Goal: Information Seeking & Learning: Learn about a topic

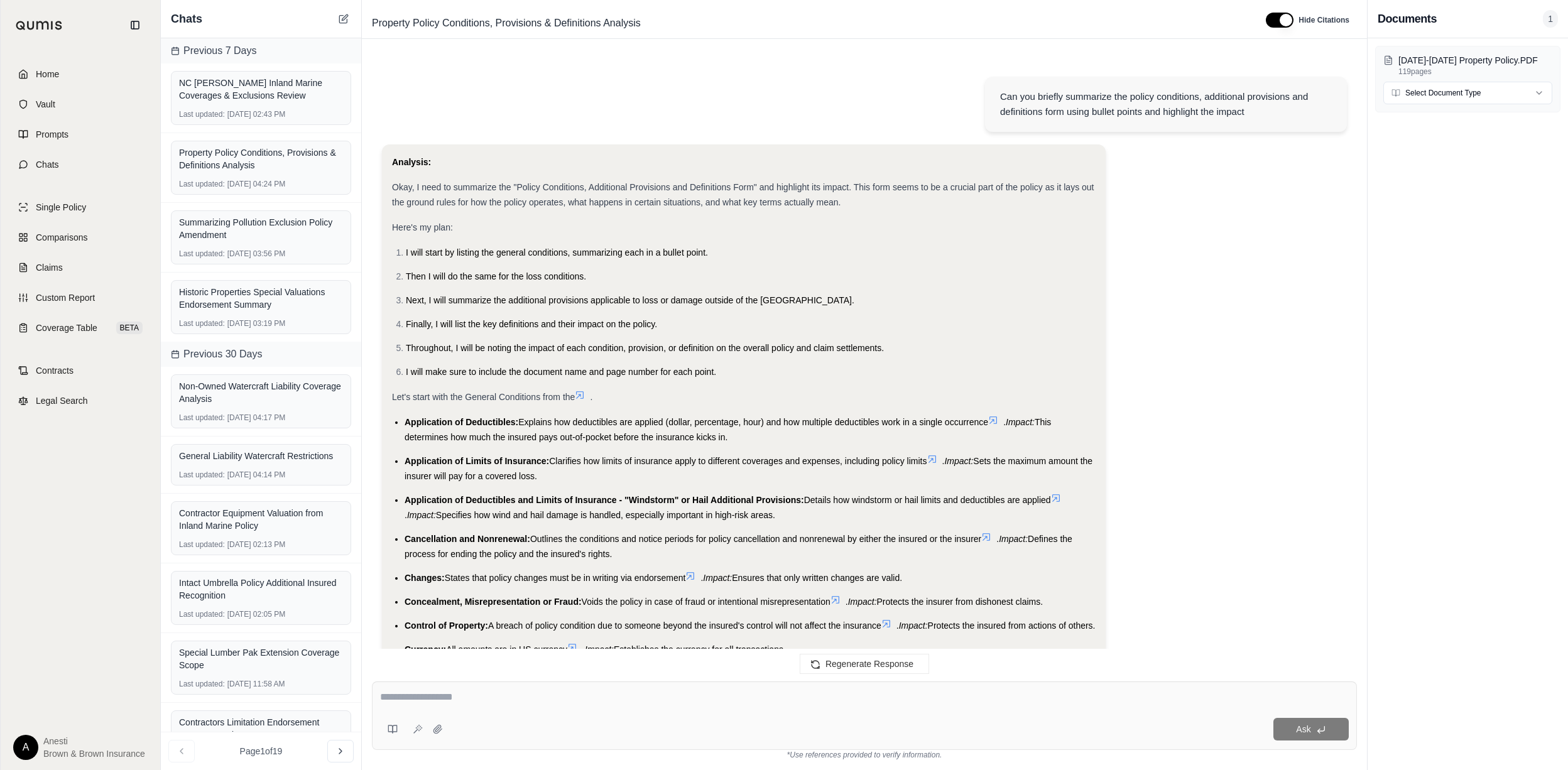
scroll to position [6246, 0]
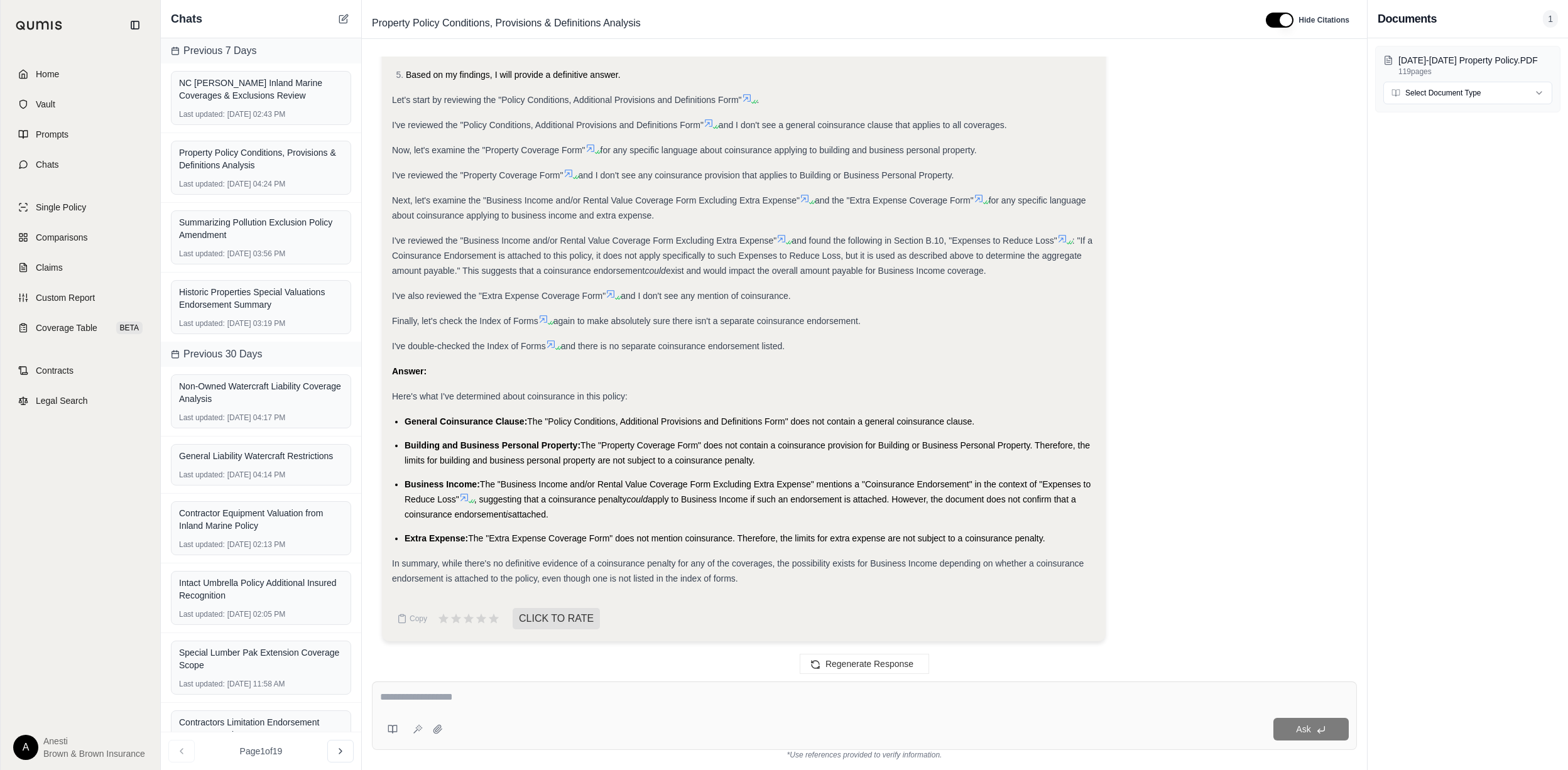
click at [88, 57] on div "Home Vault Prompts Chats Single Policy Comparisons Claims Custom Report Coverag…" at bounding box center [80, 410] width 159 height 720
click at [122, 62] on link "Home" at bounding box center [80, 74] width 145 height 28
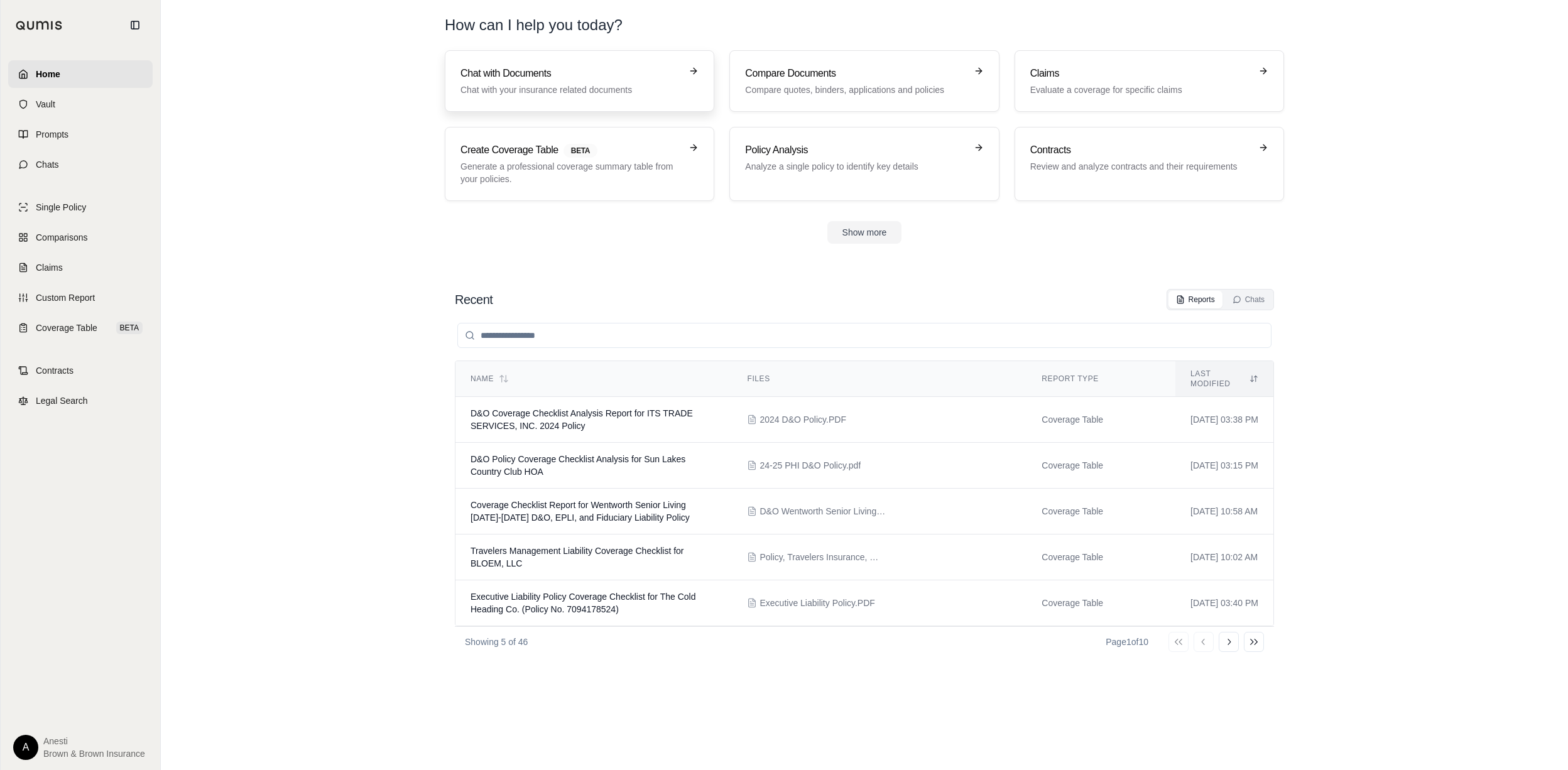
click at [549, 76] on h3 "Chat with Documents" at bounding box center [570, 73] width 221 height 15
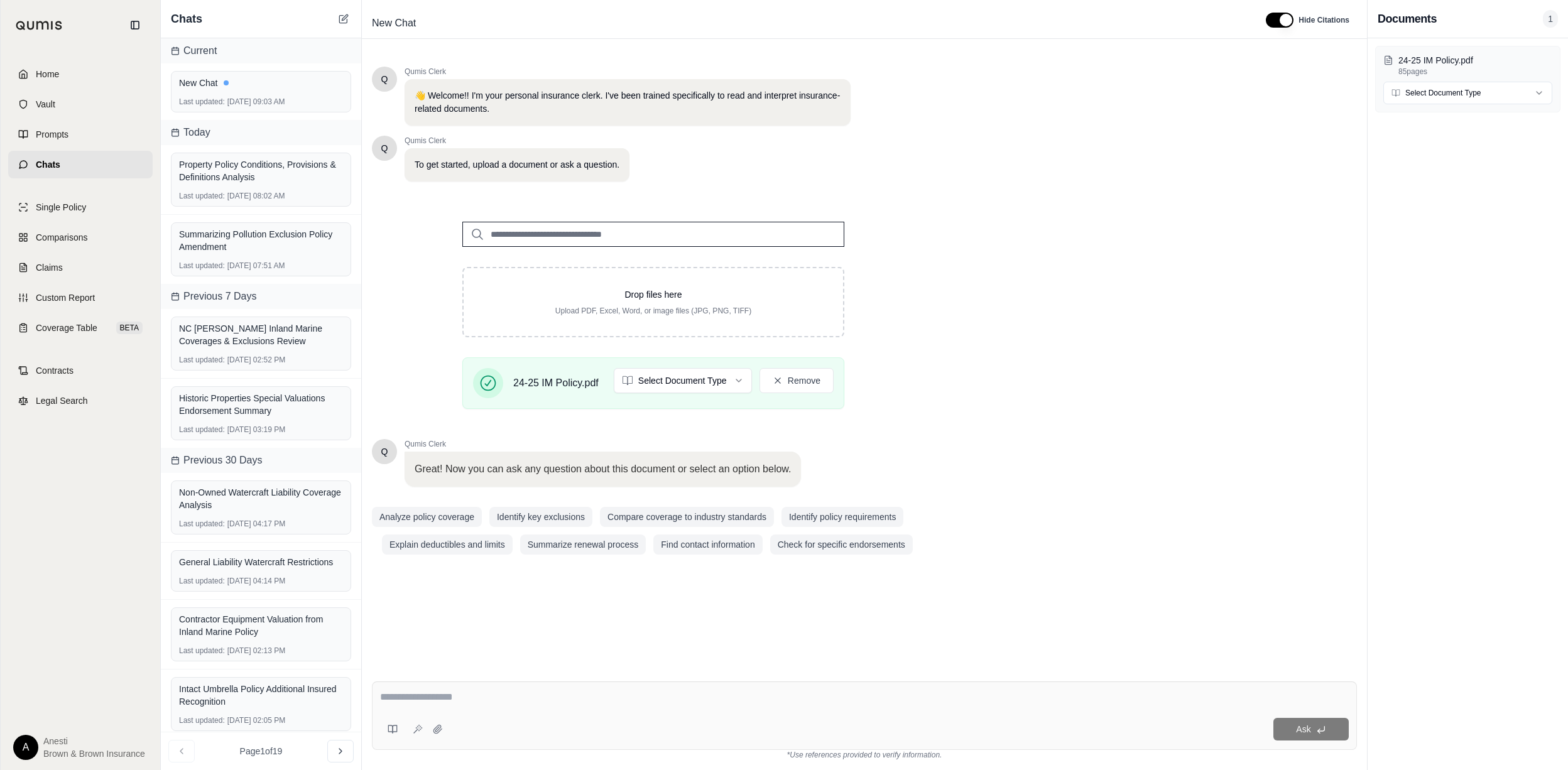
click at [442, 704] on textarea at bounding box center [865, 698] width 969 height 15
paste textarea "**********"
type textarea "**********"
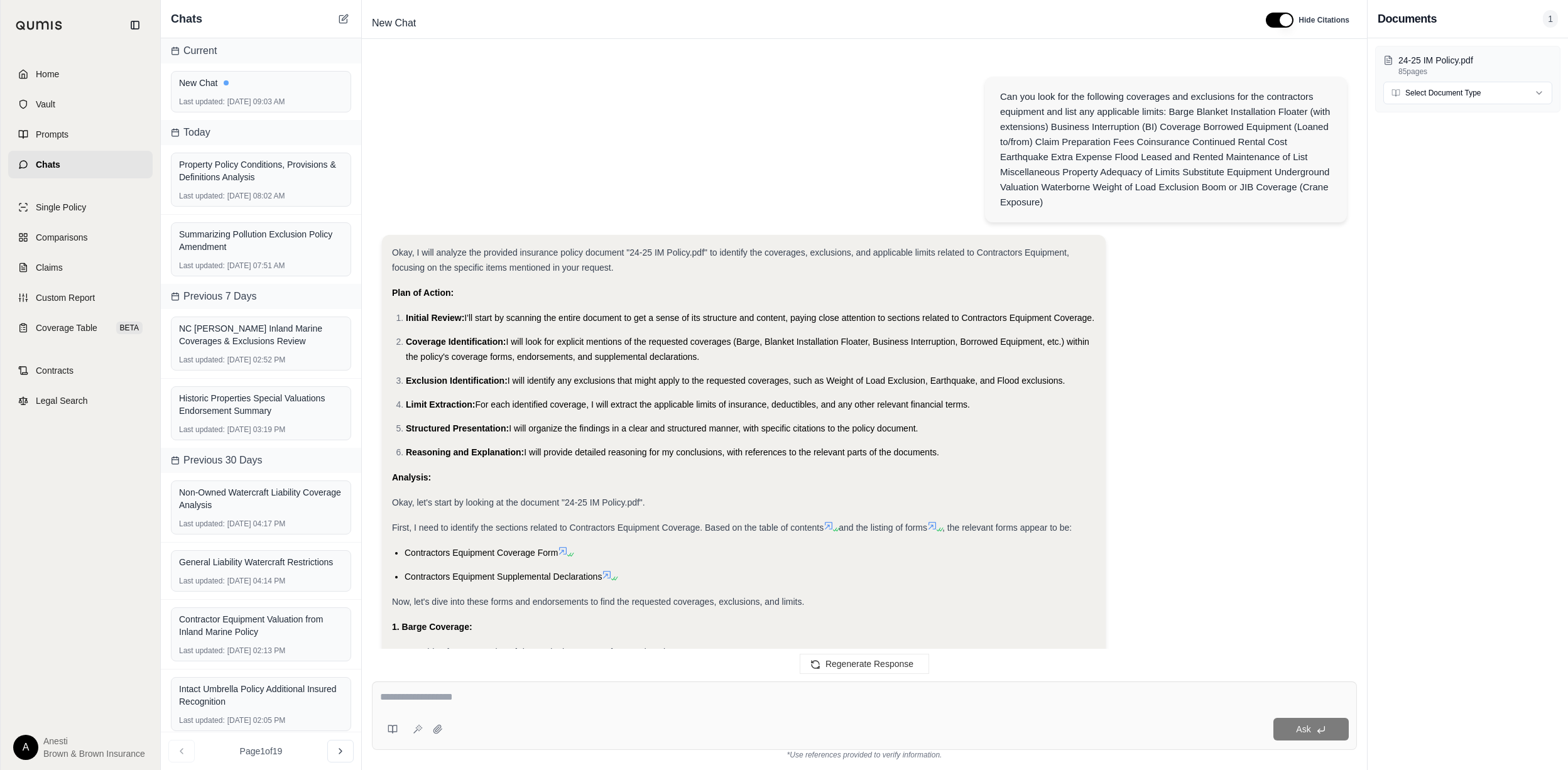
scroll to position [2815, 0]
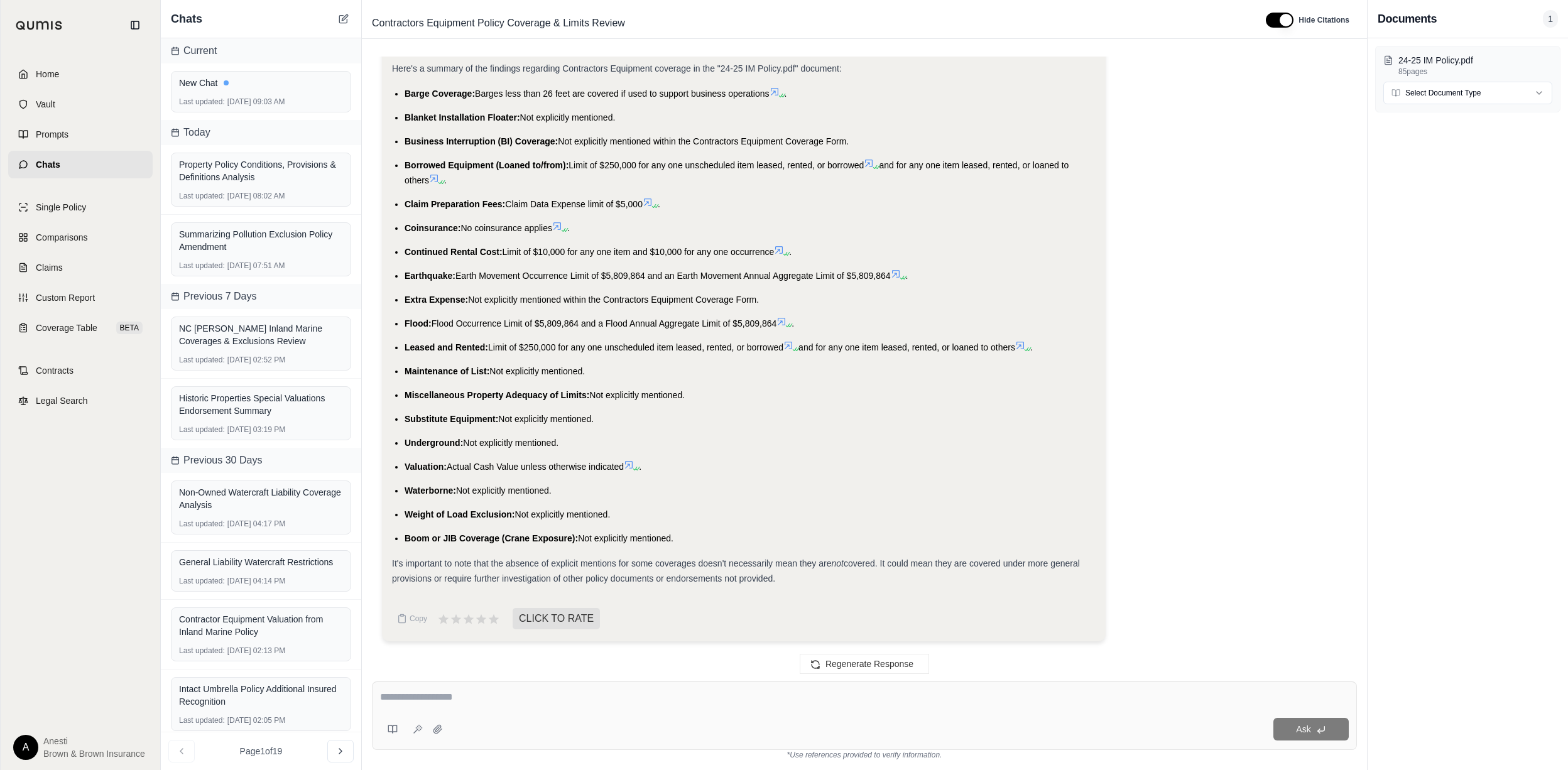
drag, startPoint x: 404, startPoint y: 95, endPoint x: 680, endPoint y: 536, distance: 520.2
click at [680, 536] on ul "Barge Coverage: Barges less than 26 feet are covered if used to support busines…" at bounding box center [743, 316] width 703 height 460
copy ul "Barge Coverage: Barges less than 26 feet are covered if used to support busines…"
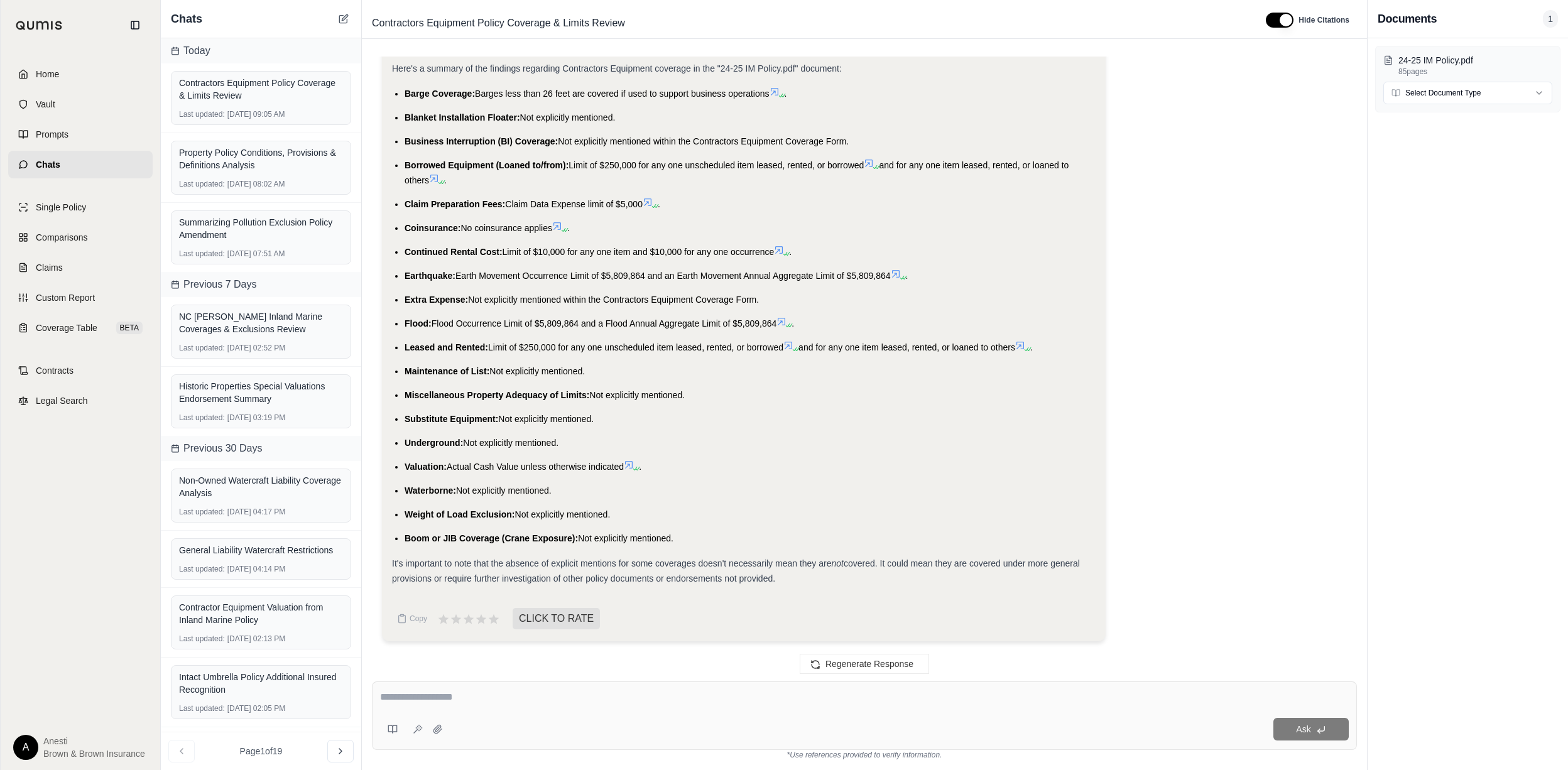
click at [633, 460] on li "Valuation: Actual Cash Value unless otherwise indicated ." at bounding box center [750, 467] width 691 height 15
click at [633, 462] on icon at bounding box center [629, 465] width 8 height 8
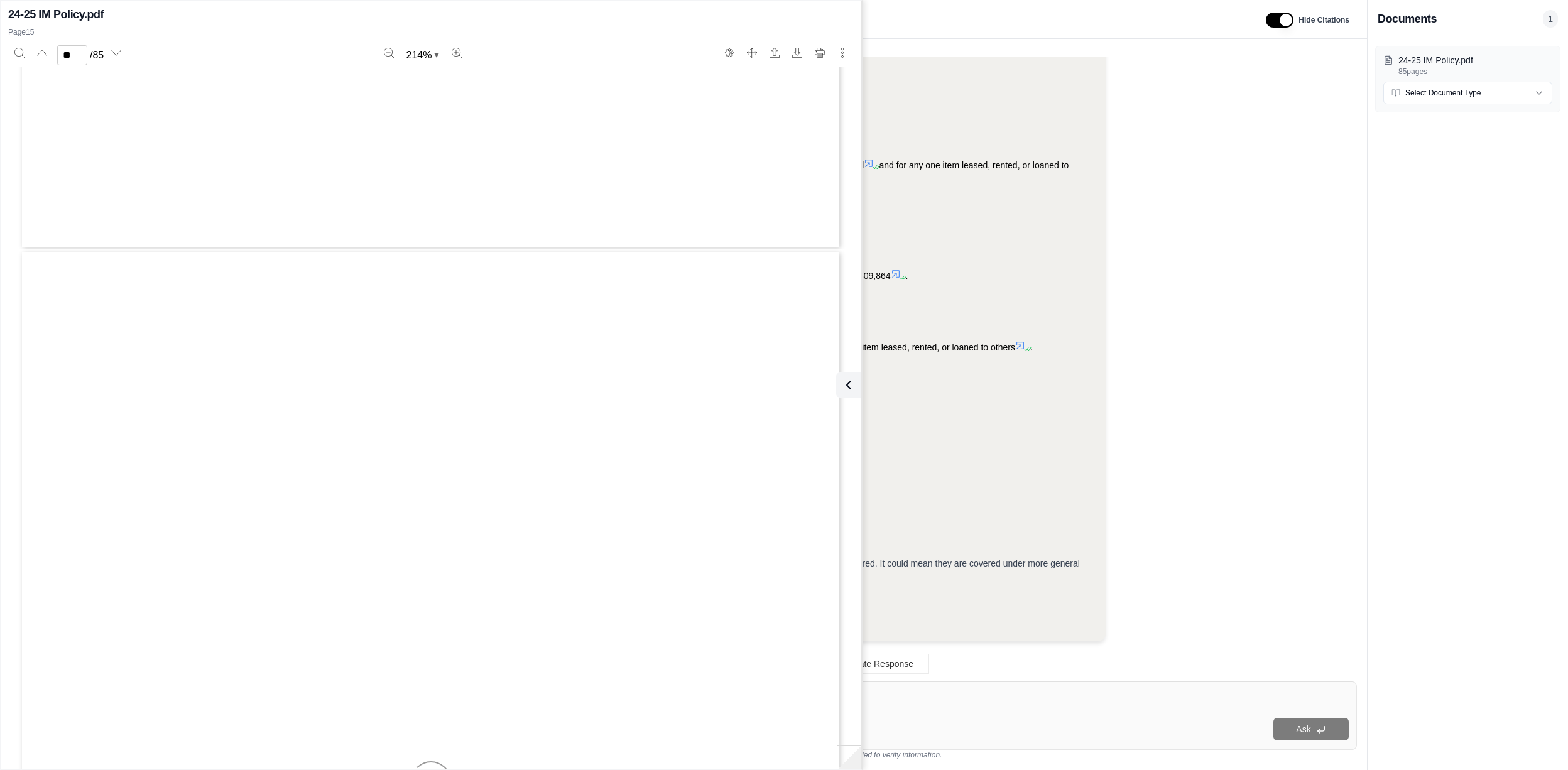
type input "**"
click at [846, 382] on icon at bounding box center [846, 385] width 15 height 15
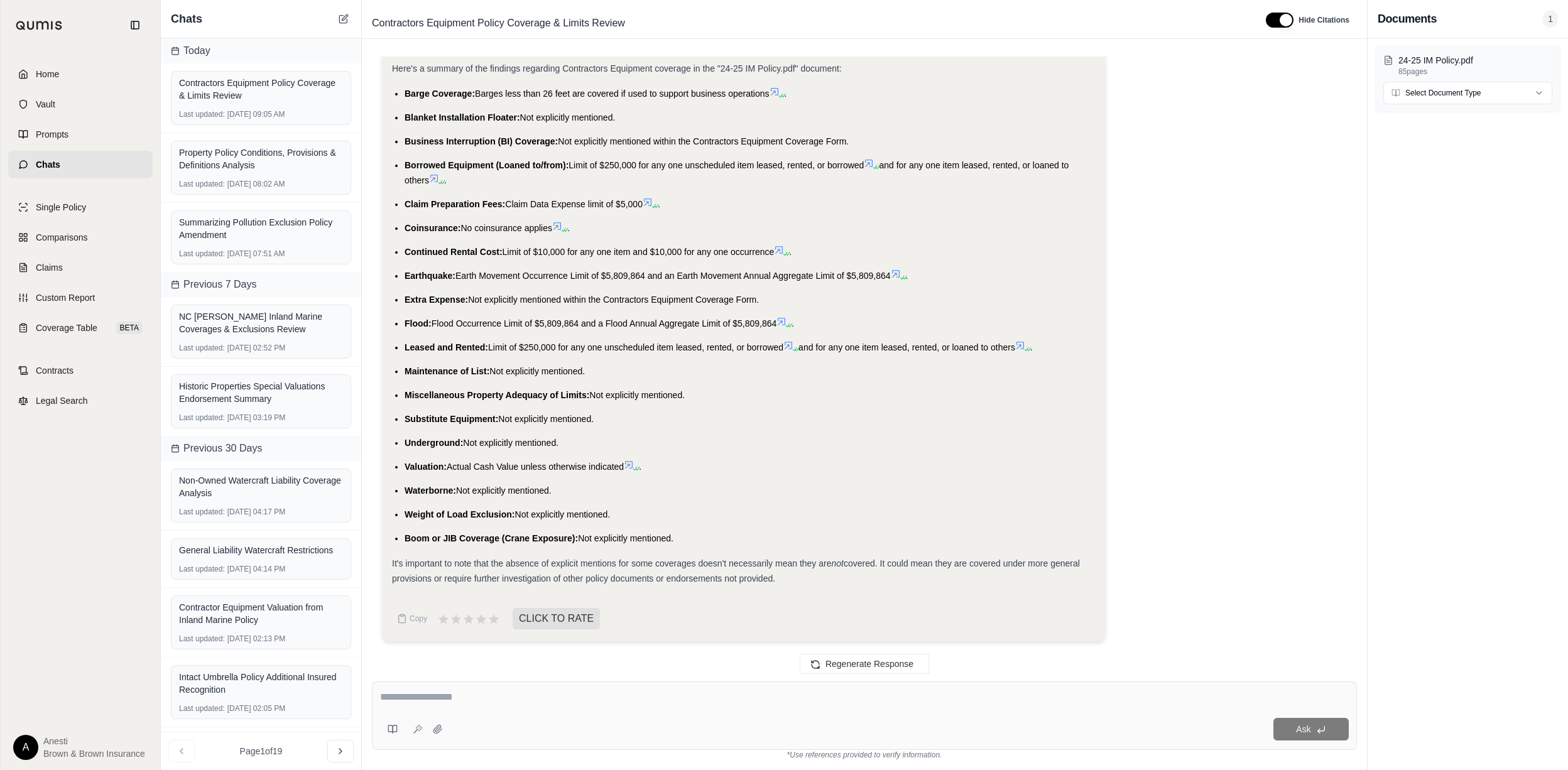
drag, startPoint x: 612, startPoint y: 682, endPoint x: 587, endPoint y: 693, distance: 27.3
click at [609, 685] on div "Ask" at bounding box center [865, 716] width 985 height 69
type textarea "**********"
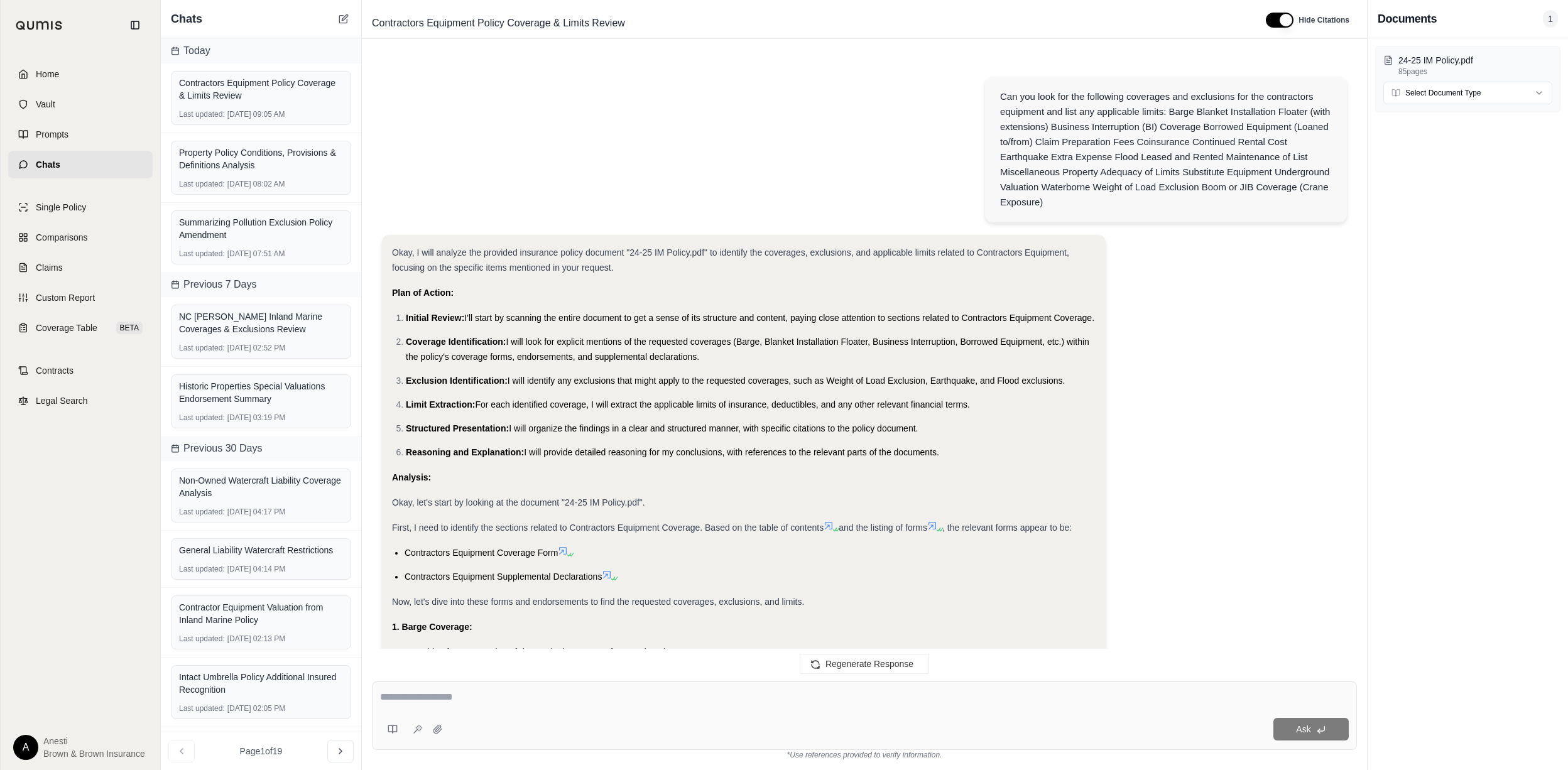
scroll to position [3312, 0]
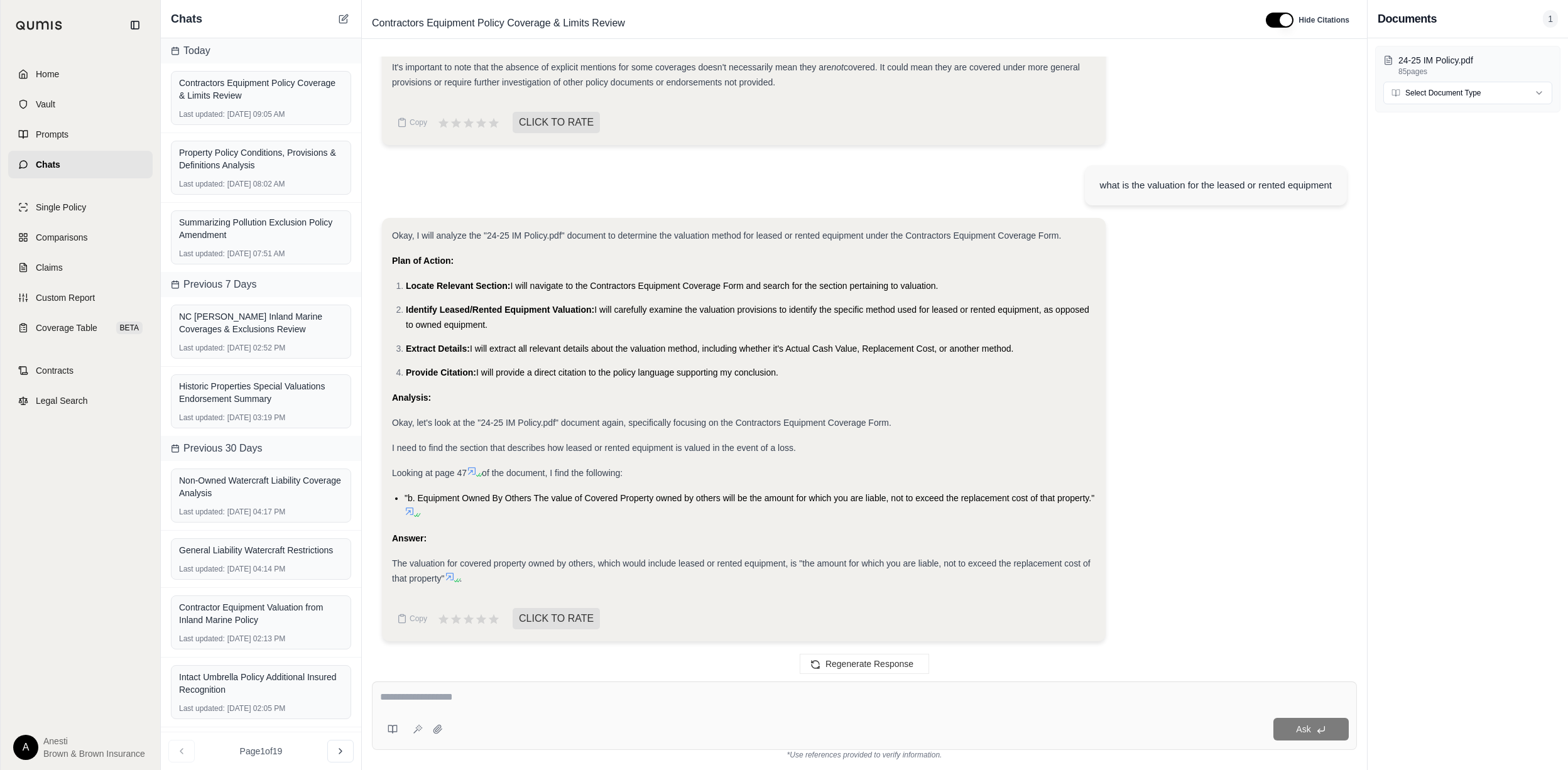
click at [454, 579] on icon at bounding box center [450, 577] width 10 height 10
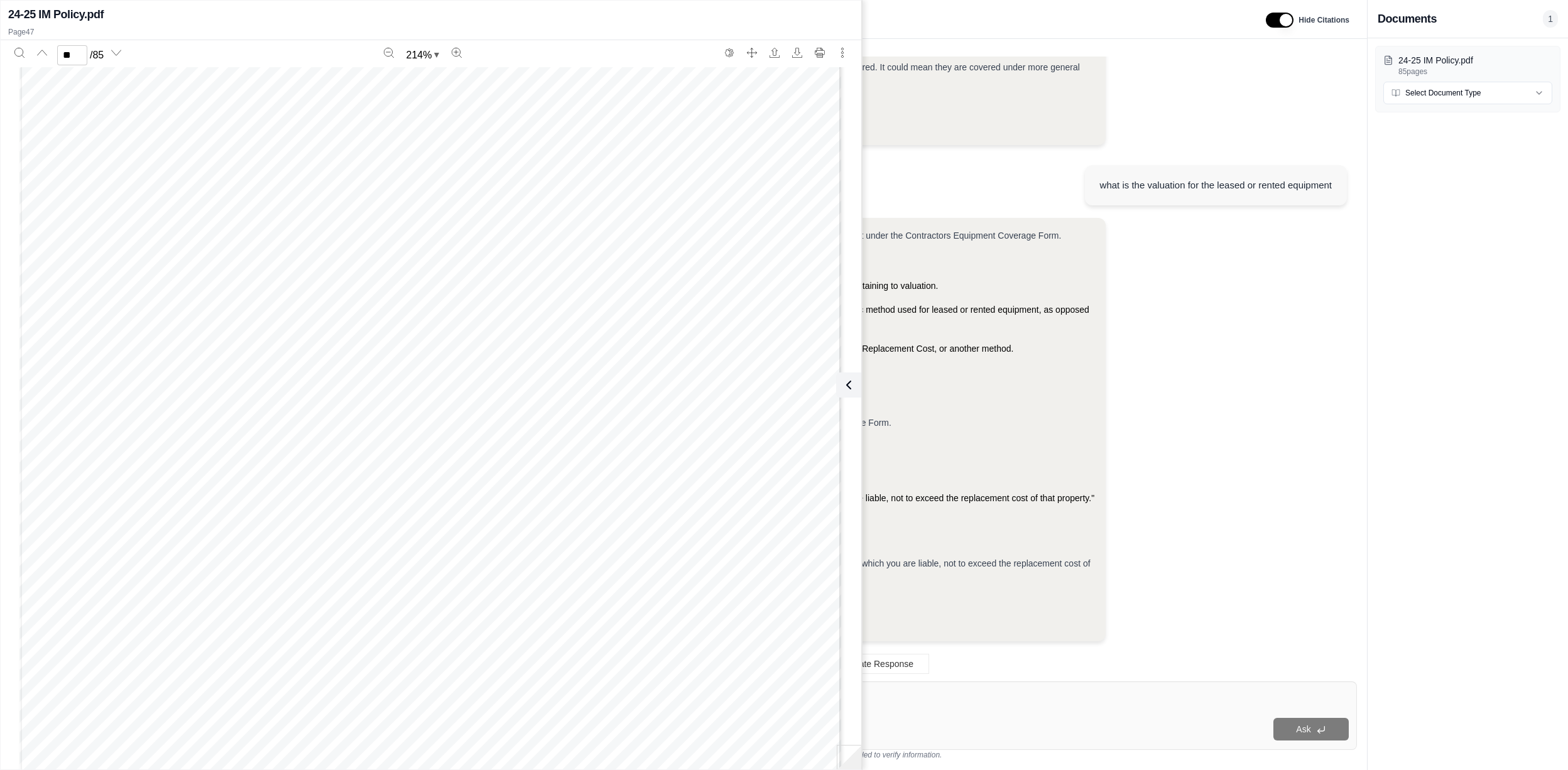
scroll to position [48964, 0]
type input "**"
click at [842, 388] on icon at bounding box center [846, 385] width 15 height 15
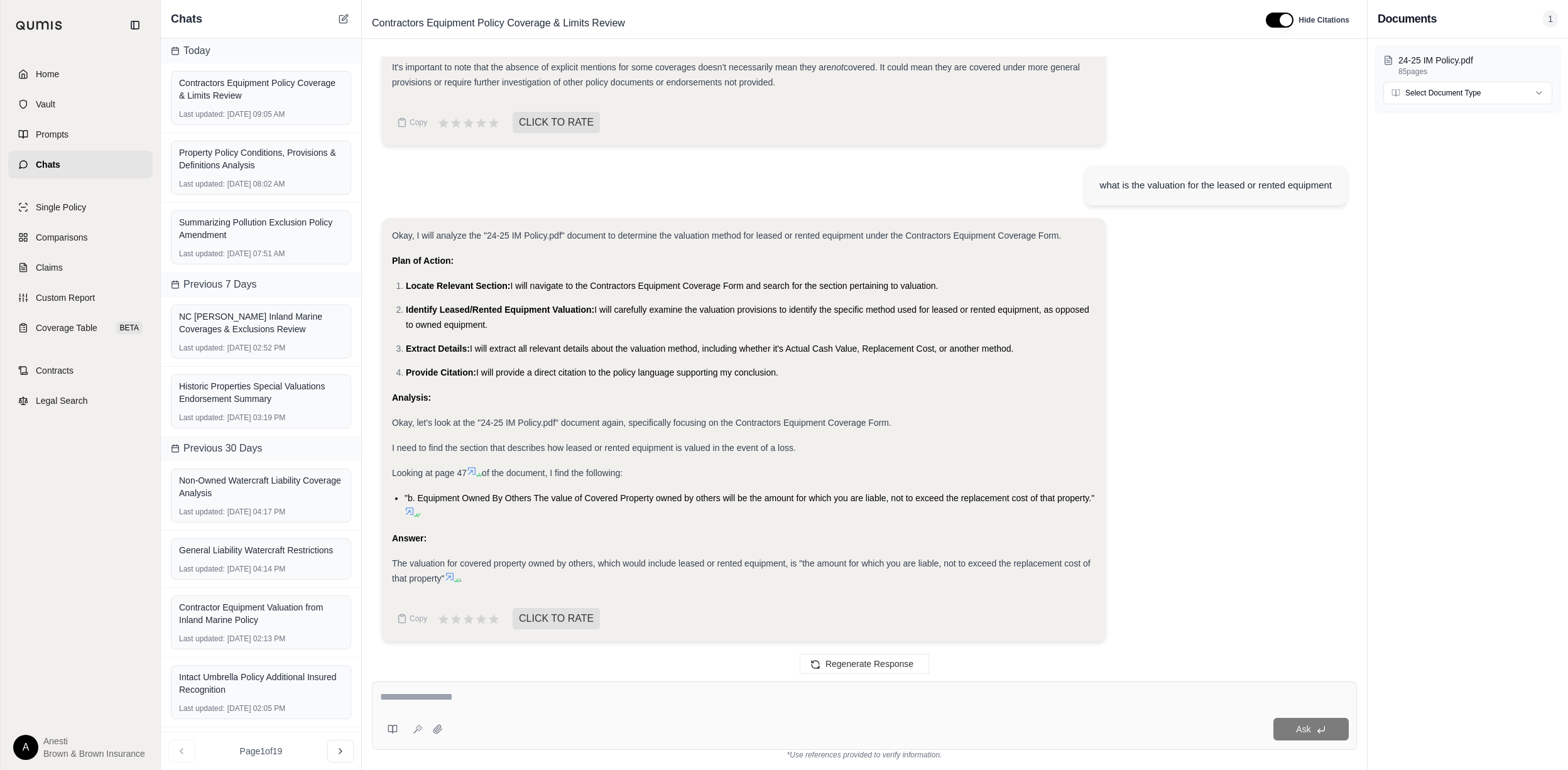
click at [700, 689] on div "Ask" at bounding box center [865, 716] width 985 height 69
type textarea "**********"
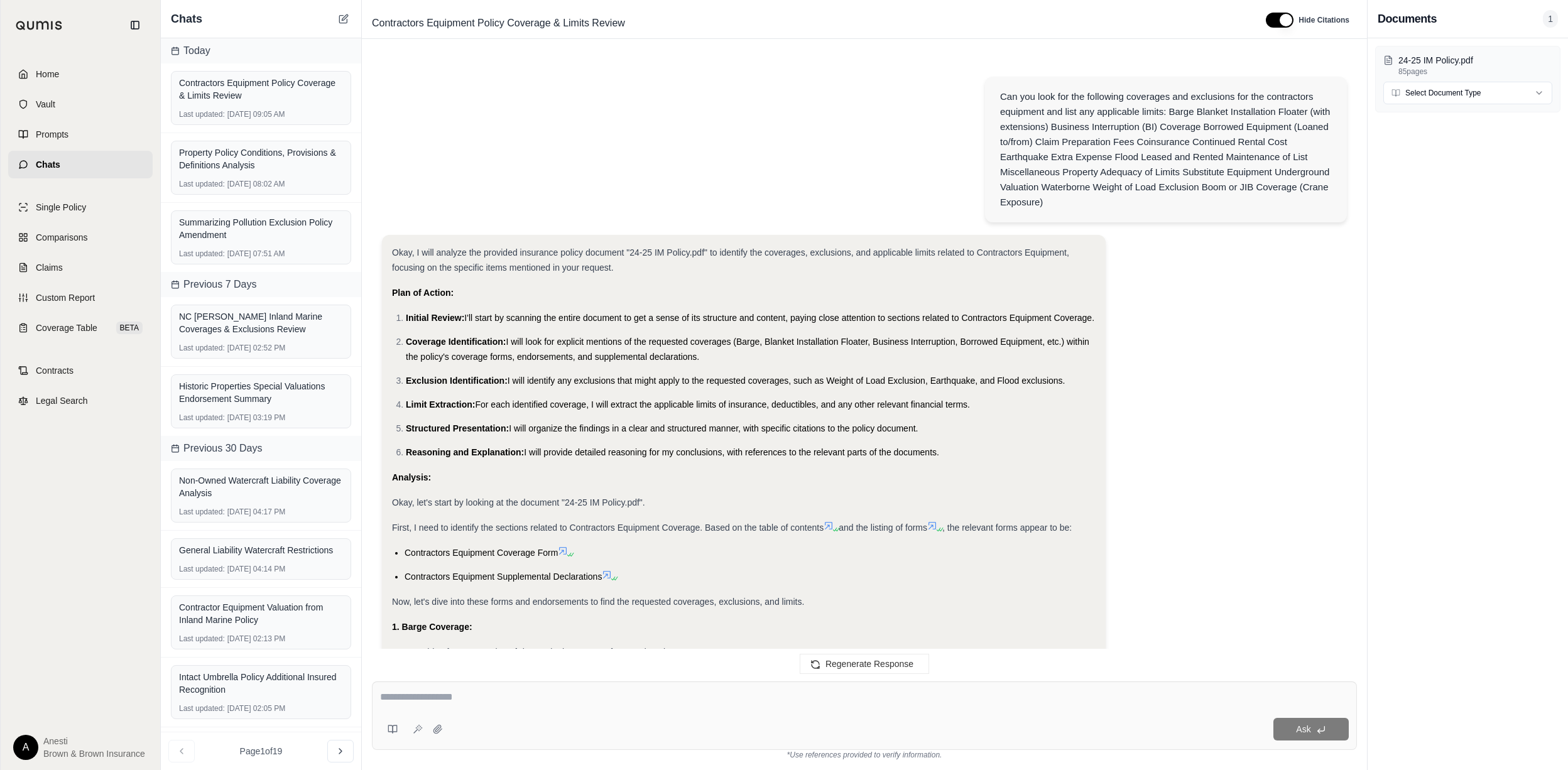
scroll to position [3994, 0]
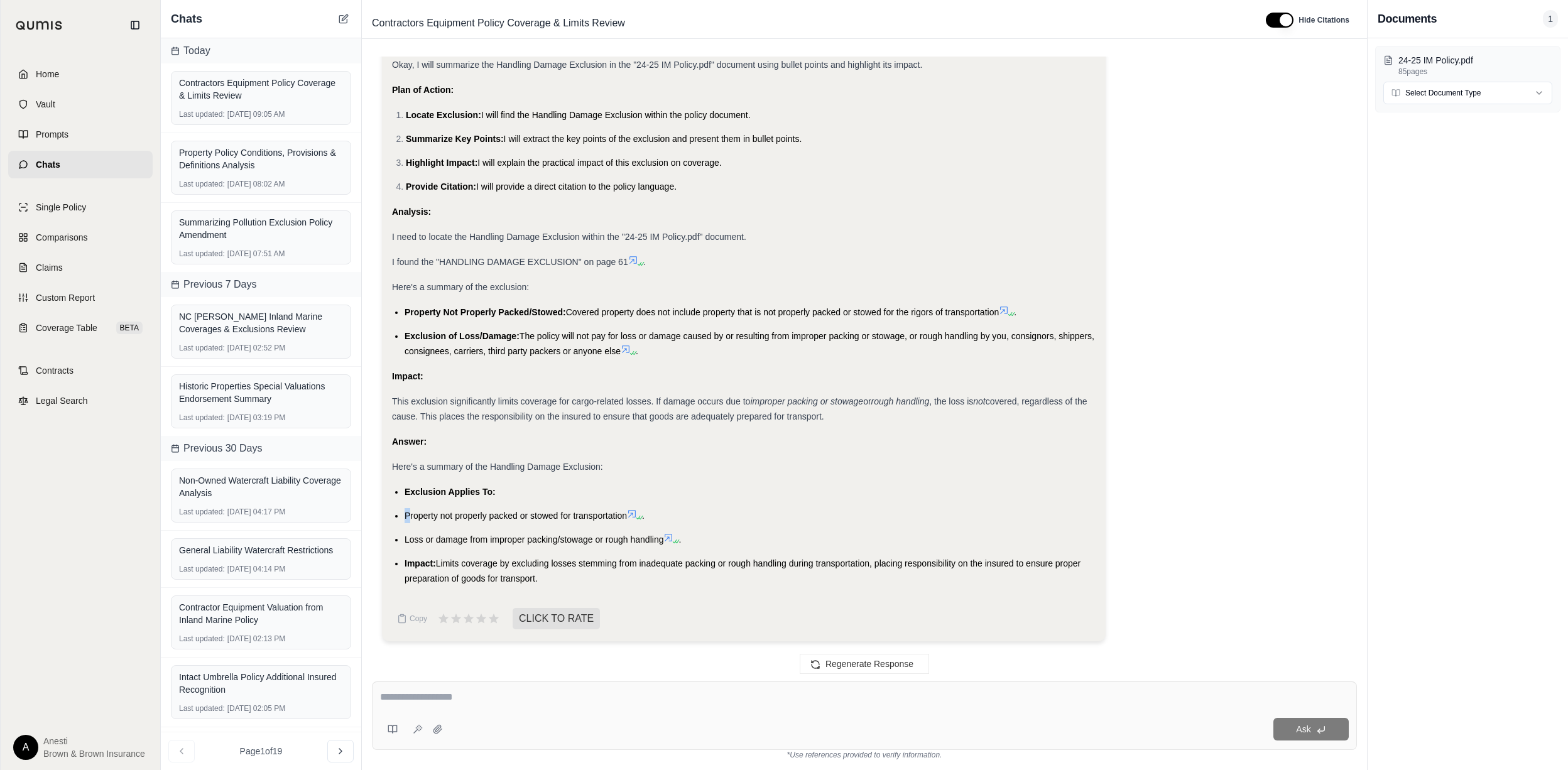
click at [408, 513] on span "Property not properly packed or stowed for transportation" at bounding box center [515, 515] width 223 height 10
drag, startPoint x: 408, startPoint y: 513, endPoint x: 570, endPoint y: 574, distance: 173.1
click at [570, 574] on ul "Exclusion Applies To: Property not properly packed or stowed for transportation…" at bounding box center [743, 535] width 703 height 101
copy ul "Exclusion Applies To: Property not properly packed or stowed for transportation…"
click at [518, 702] on textarea at bounding box center [865, 698] width 969 height 15
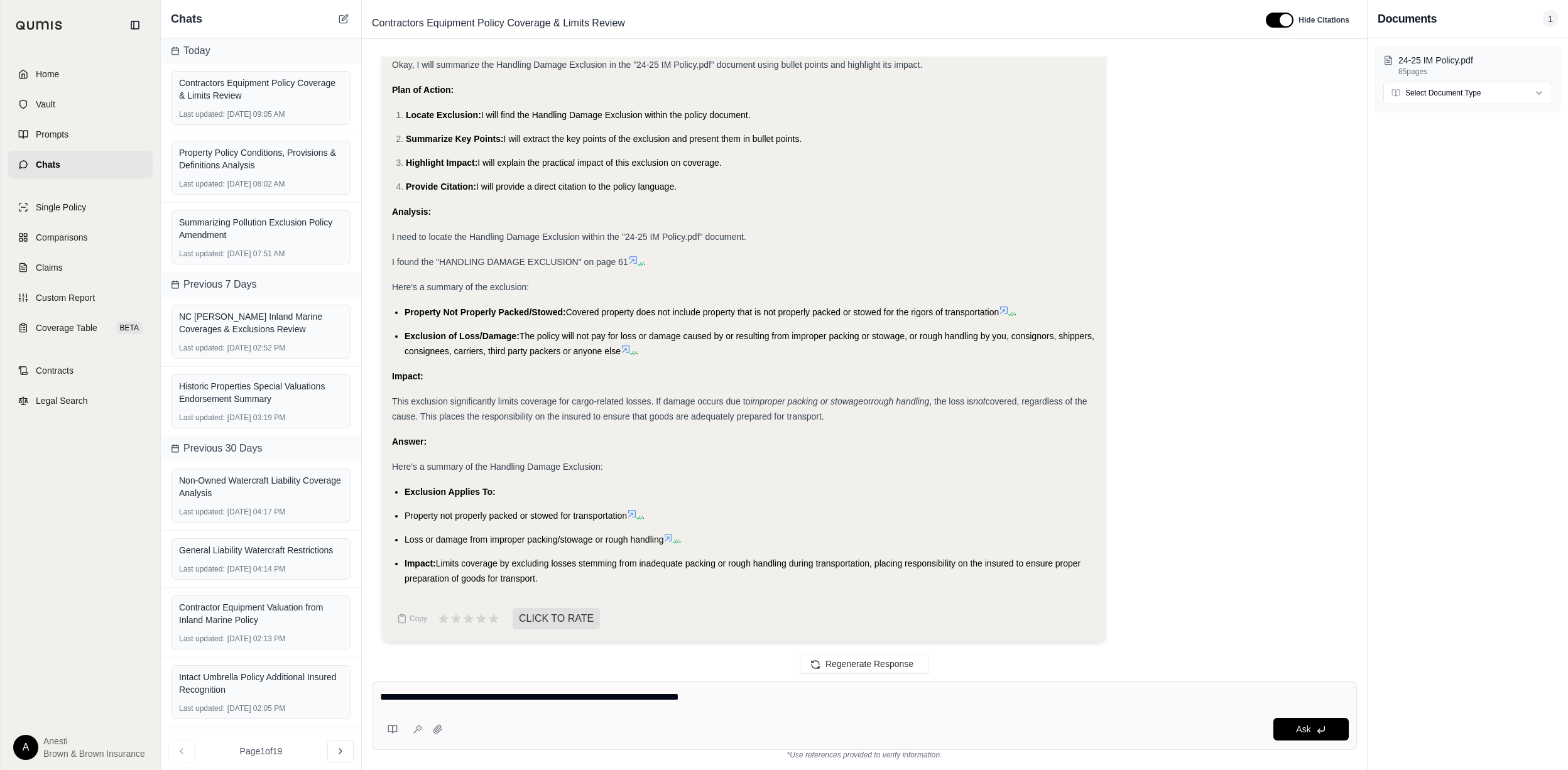
type textarea "**********"
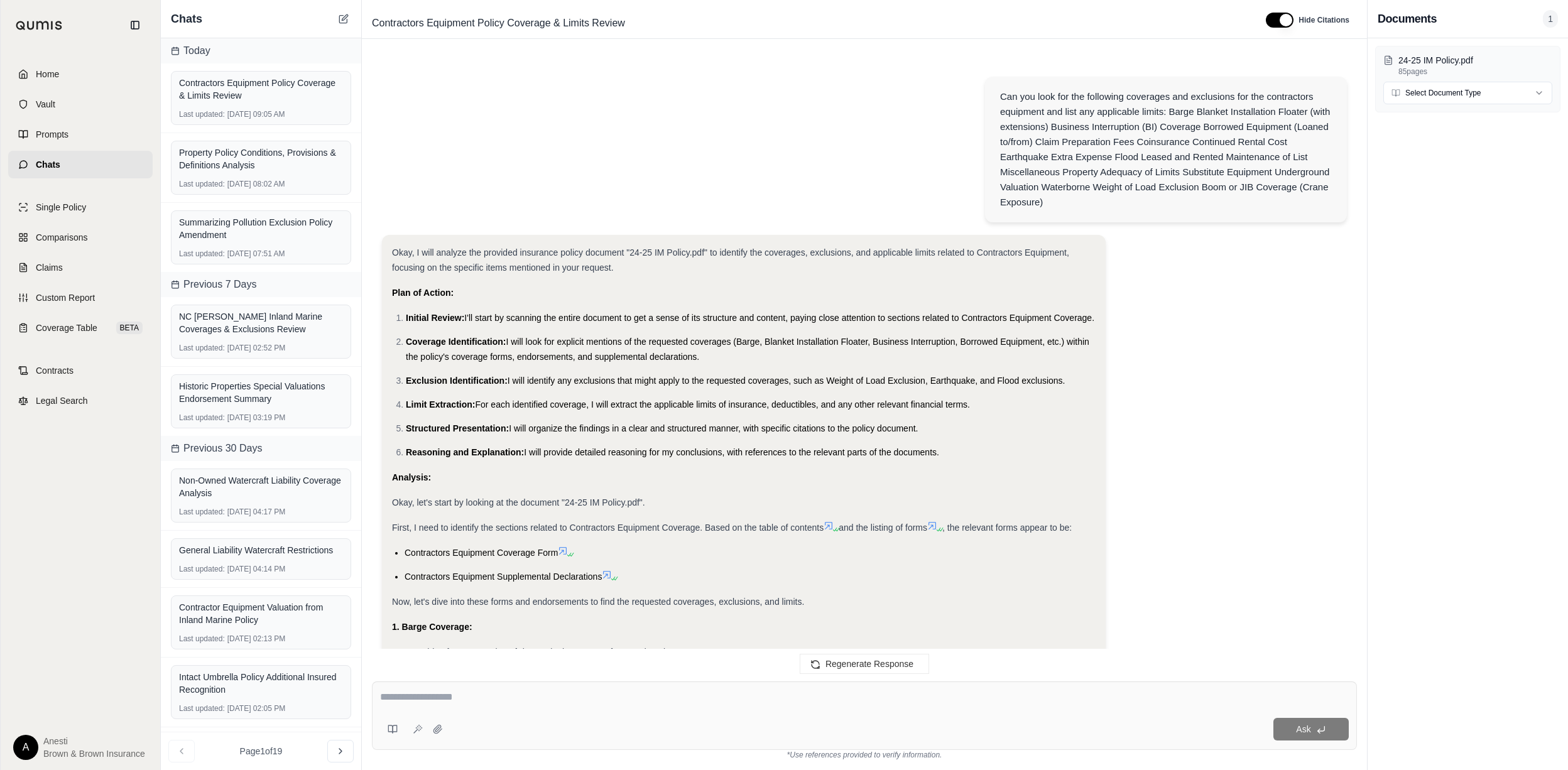
scroll to position [4844, 0]
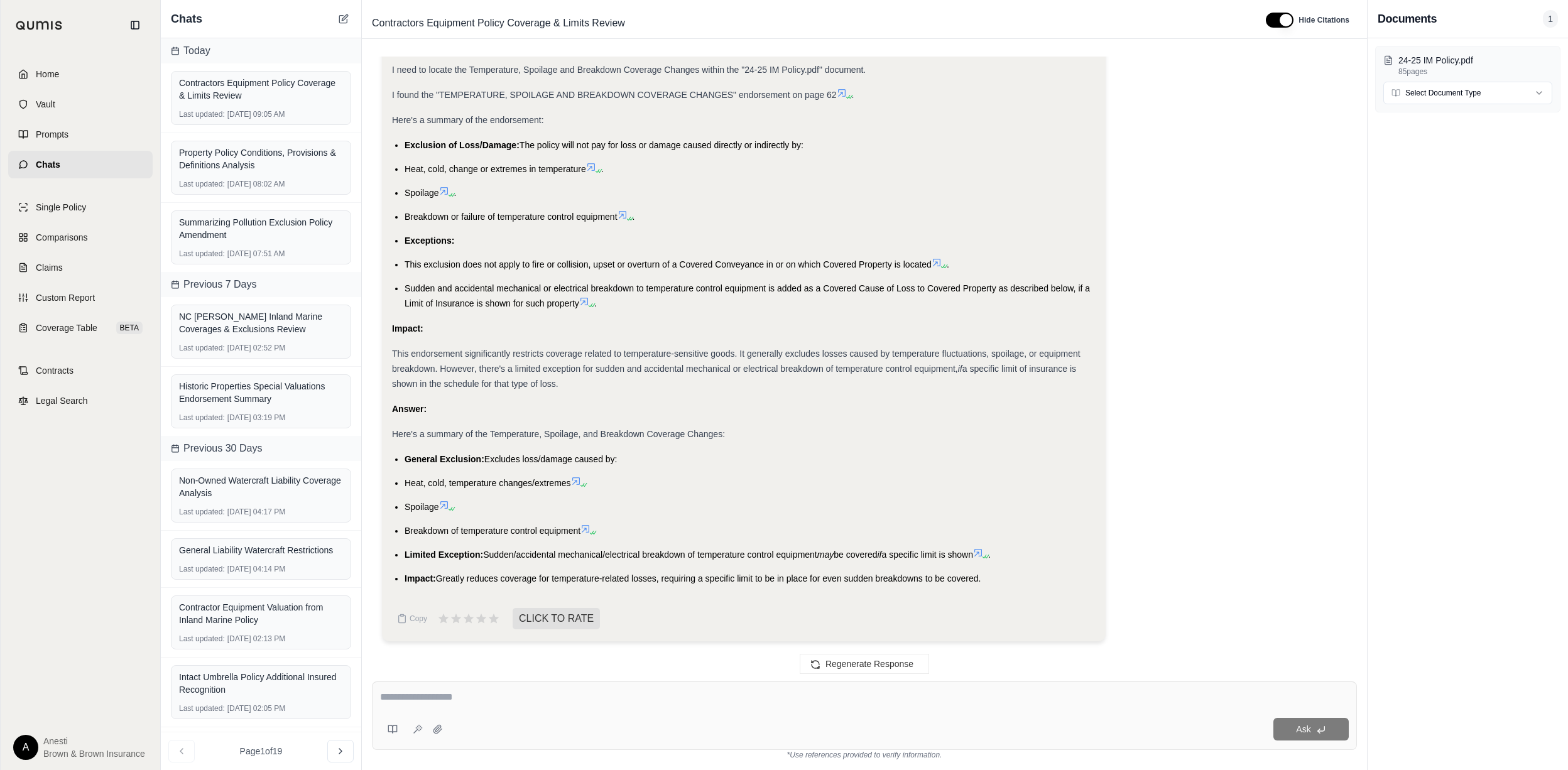
click at [405, 454] on li "General Exclusion: Excludes loss/damage caused by:" at bounding box center [750, 459] width 691 height 15
drag, startPoint x: 404, startPoint y: 460, endPoint x: 583, endPoint y: 536, distance: 194.5
click at [583, 536] on ul "General Exclusion: Excludes loss/damage caused by: Heat, cold, temperature chan…" at bounding box center [743, 518] width 703 height 134
copy ul "General Exclusion: Excludes loss/damage caused by: Heat, cold, temperature chan…"
click at [540, 712] on div "Ask" at bounding box center [865, 716] width 985 height 69
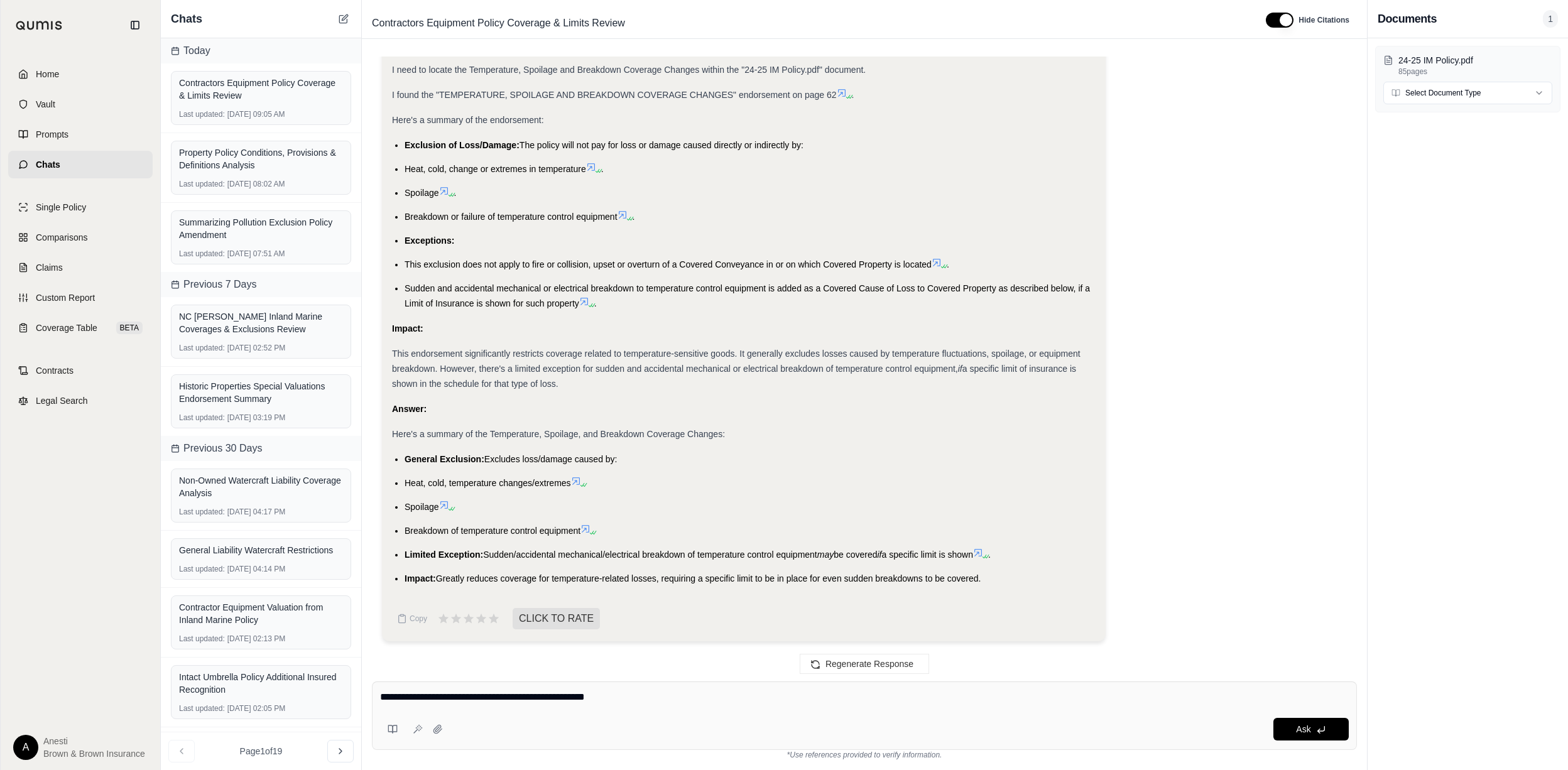
type textarea "**********"
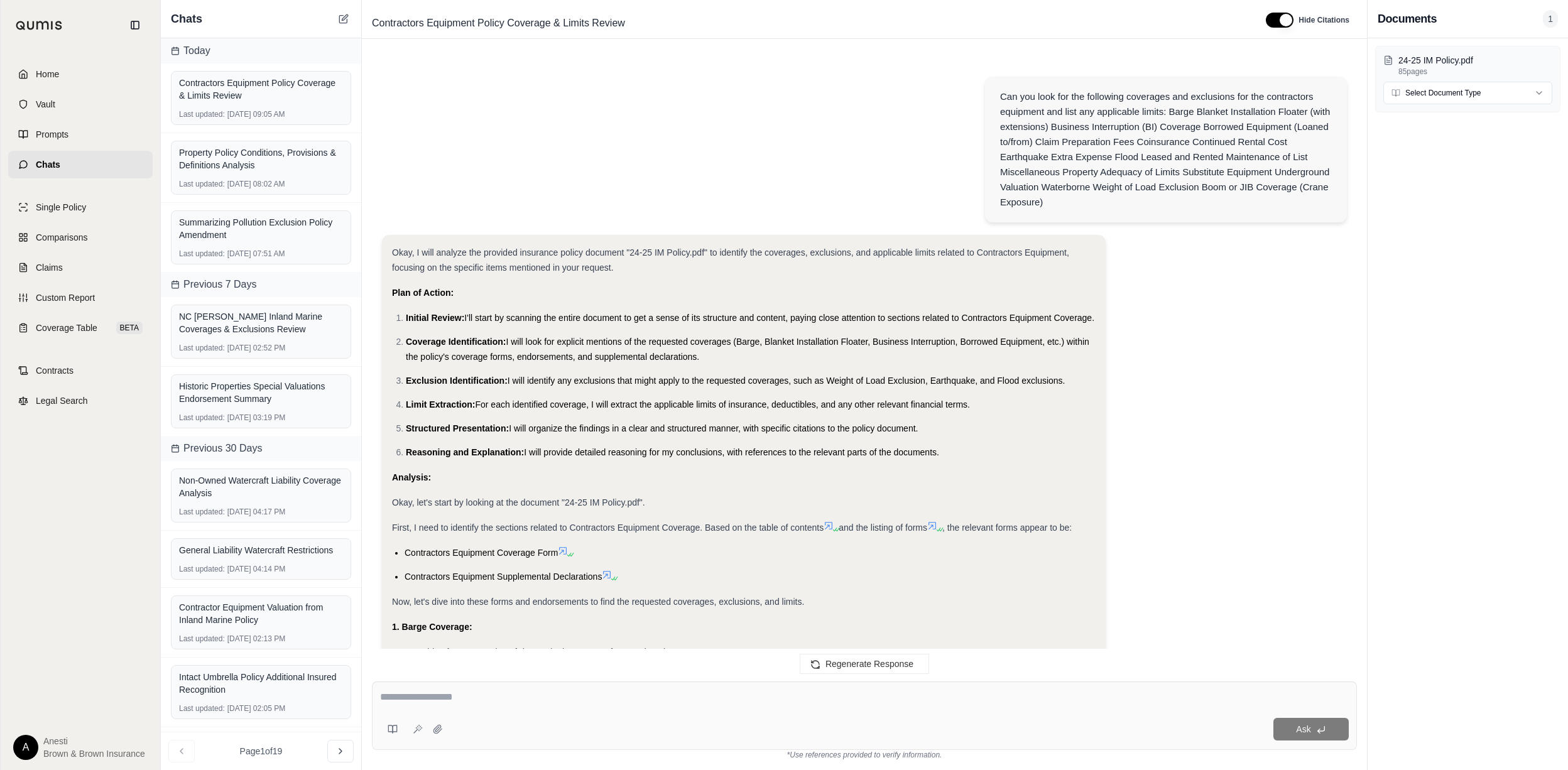
scroll to position [5705, 0]
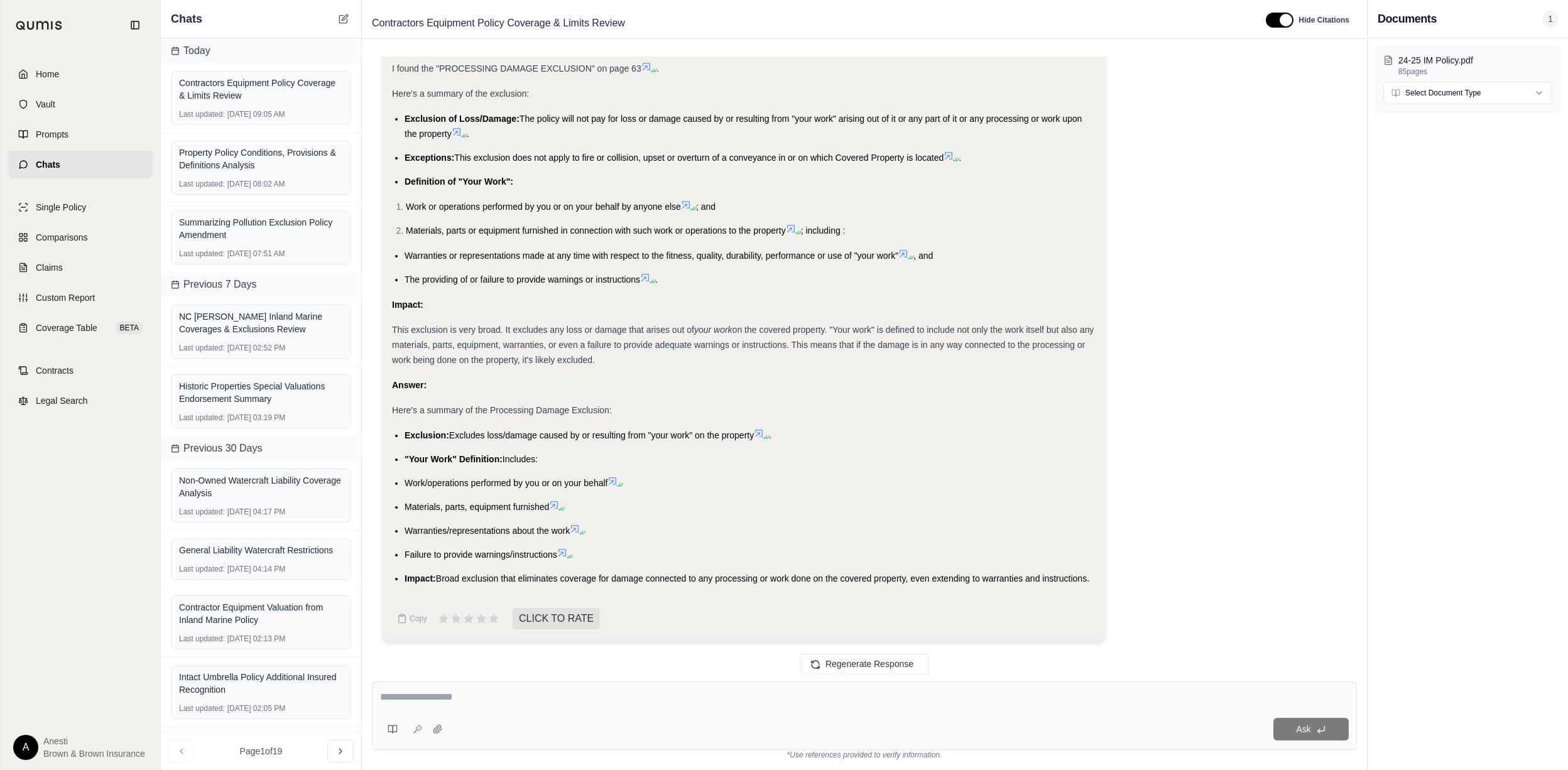
drag, startPoint x: 405, startPoint y: 430, endPoint x: 1094, endPoint y: 572, distance: 703.5
click at [1094, 572] on ul "Exclusion: Excludes loss/damage caused by or resulting from "your work" on the …" at bounding box center [743, 507] width 703 height 158
copy ul "Exclusion: Excludes loss/damage caused by or resulting from "your work" on the …"
click at [528, 697] on textarea at bounding box center [865, 698] width 969 height 15
type textarea "**********"
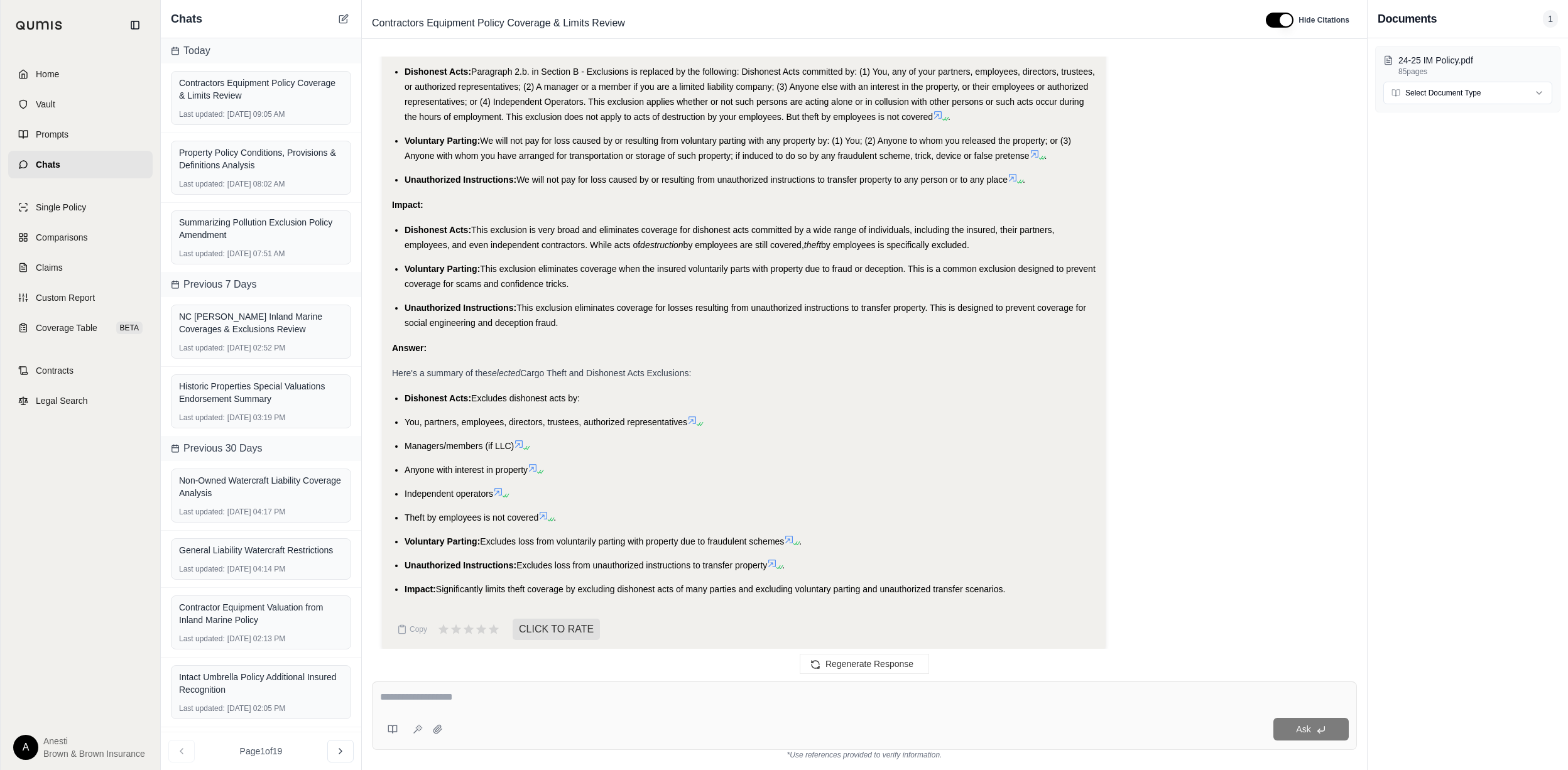
scroll to position [6677, 0]
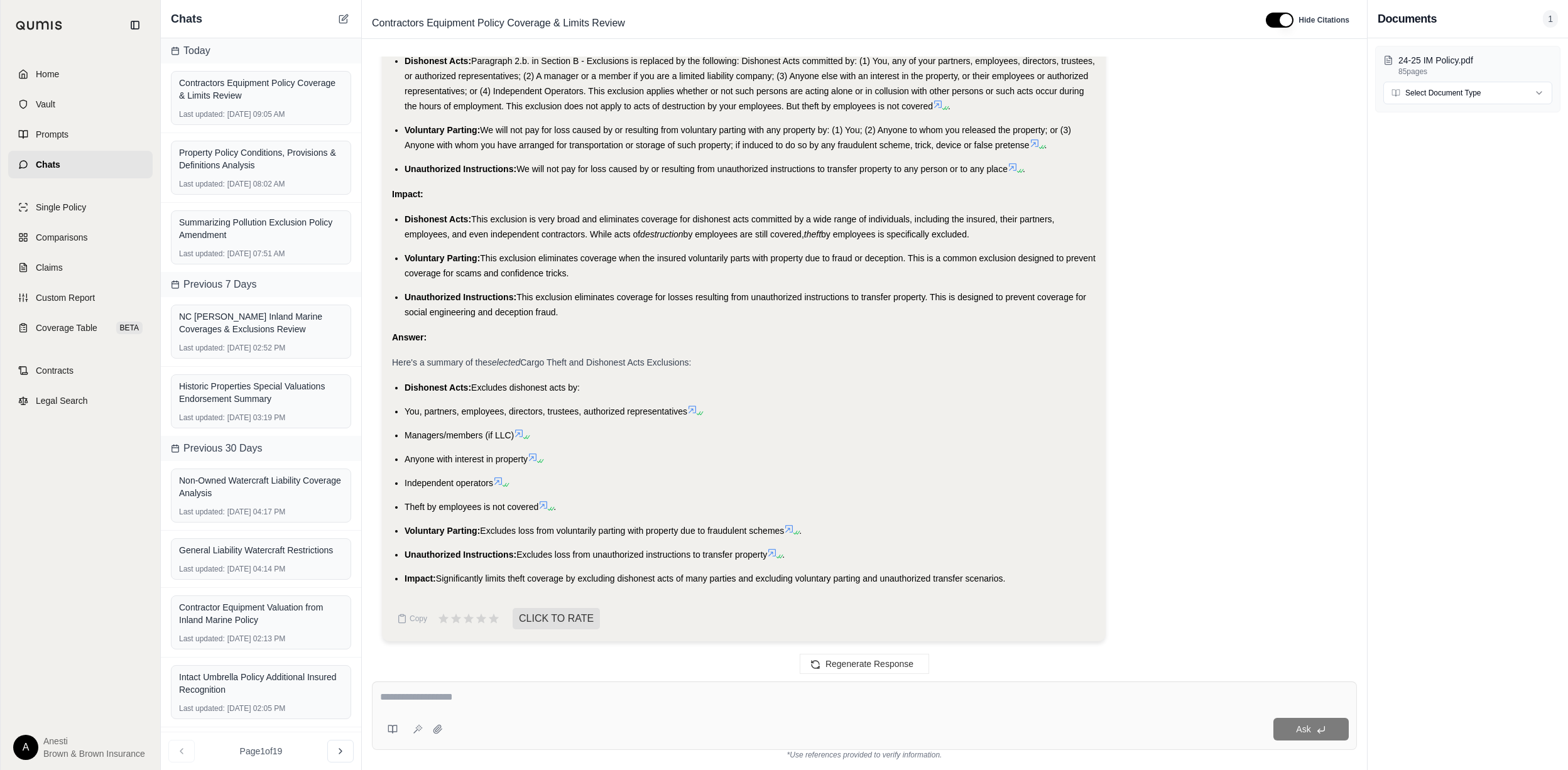
click at [507, 682] on div "Ask" at bounding box center [865, 716] width 985 height 69
type textarea "*"
type textarea "**********"
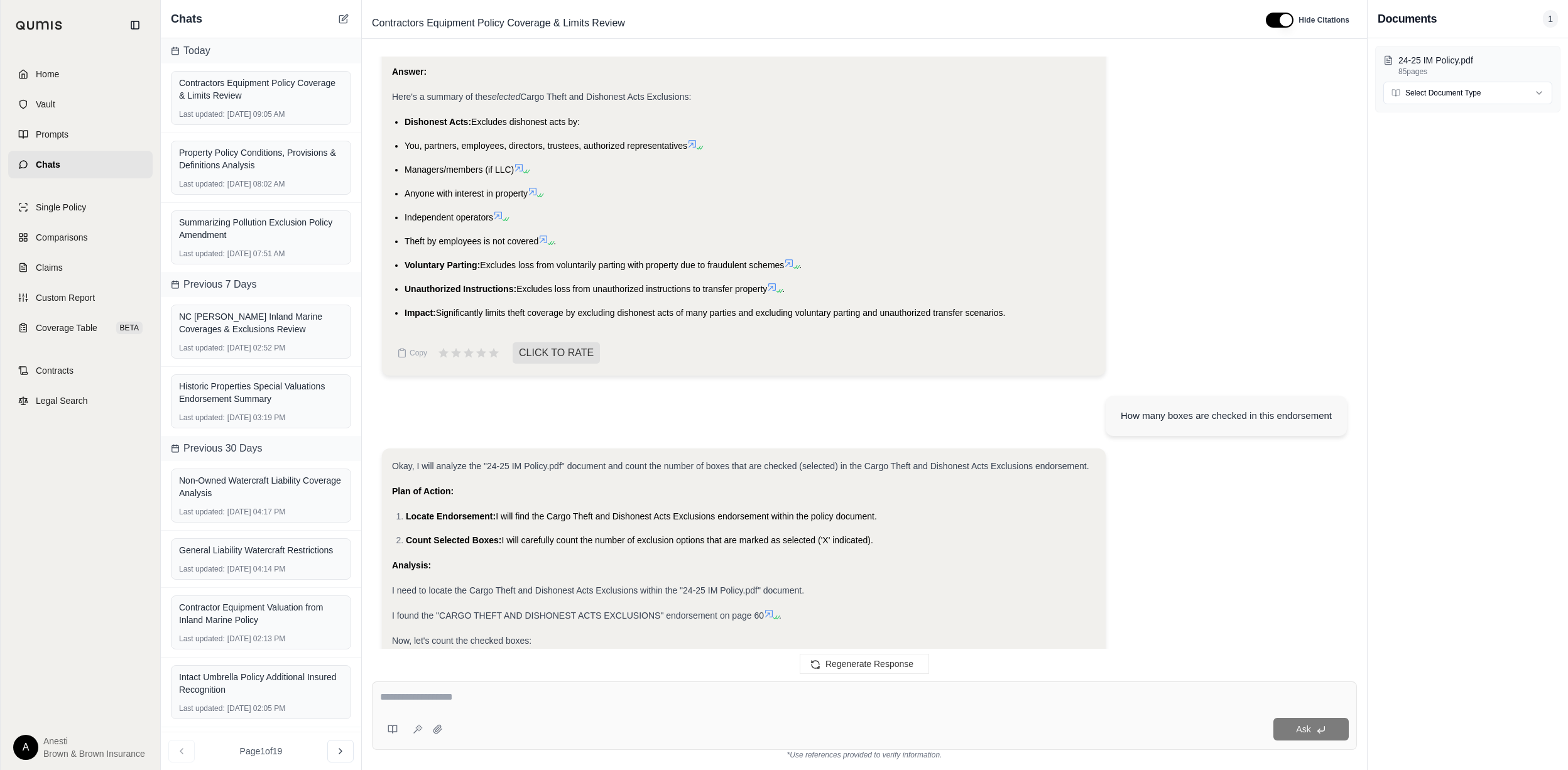
scroll to position [6901, 0]
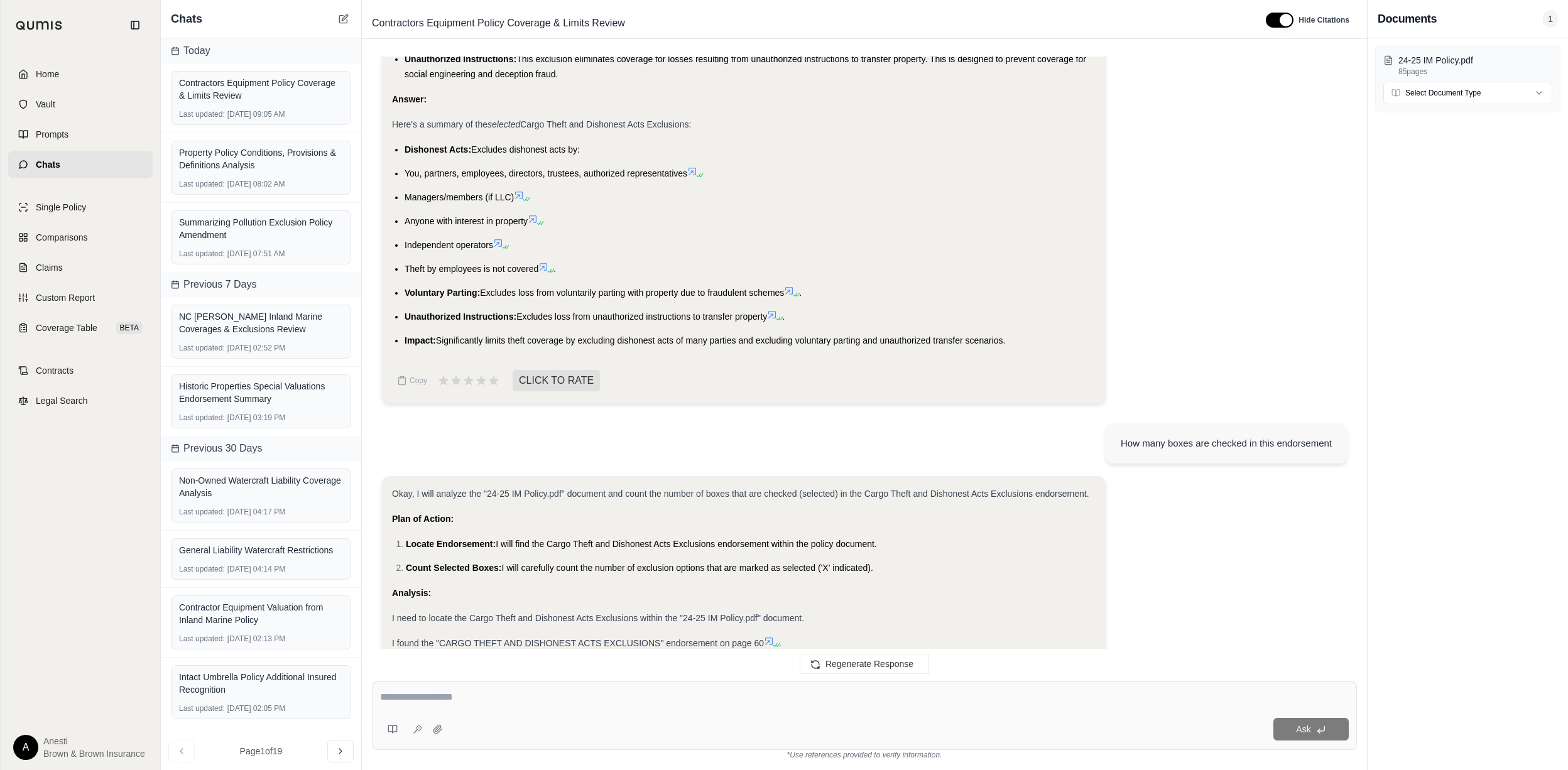
drag, startPoint x: 399, startPoint y: 156, endPoint x: 1015, endPoint y: 347, distance: 644.9
click at [1015, 347] on ul "Dishonest Acts: Excludes dishonest acts by: You, partners, employees, directors…" at bounding box center [743, 245] width 703 height 206
copy ul "Dishonest Acts: Excludes dishonest acts by: You, partners, employees, directors…"
click at [1214, 423] on div "How many boxes are checked in this endorsement" at bounding box center [1226, 443] width 241 height 41
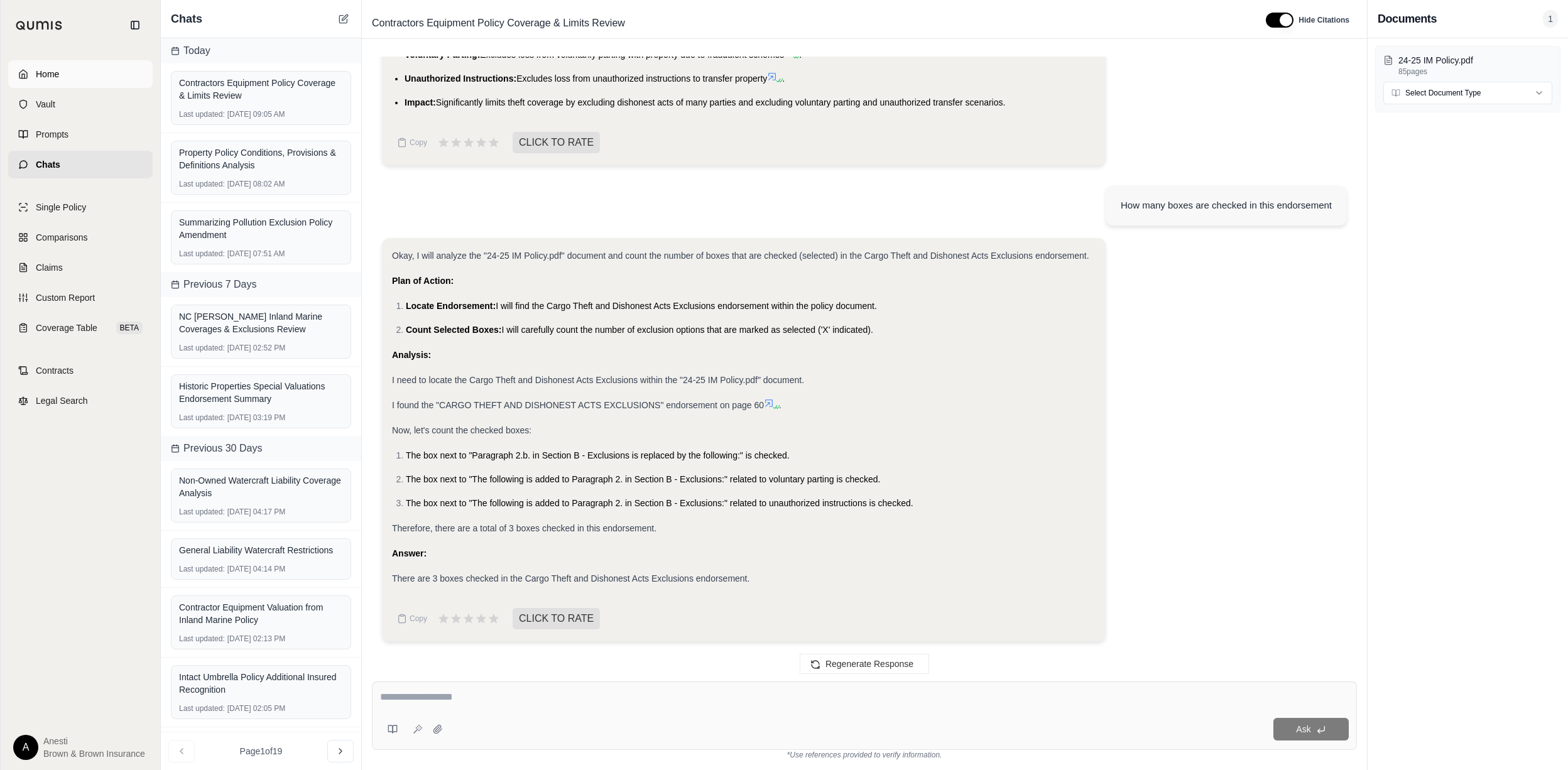
click at [48, 75] on span "Home" at bounding box center [47, 73] width 23 height 13
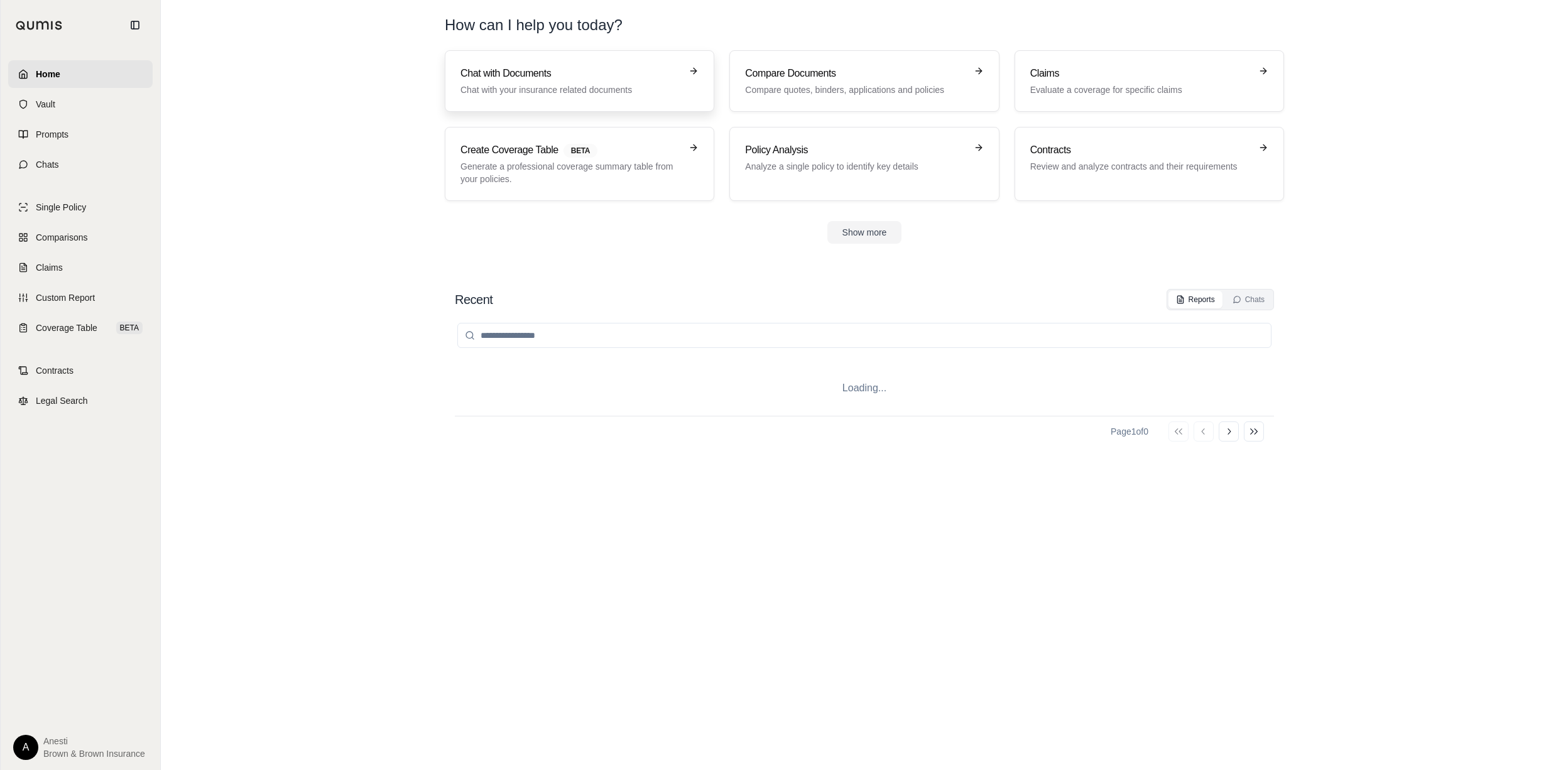
click at [619, 75] on h3 "Chat with Documents" at bounding box center [570, 73] width 221 height 15
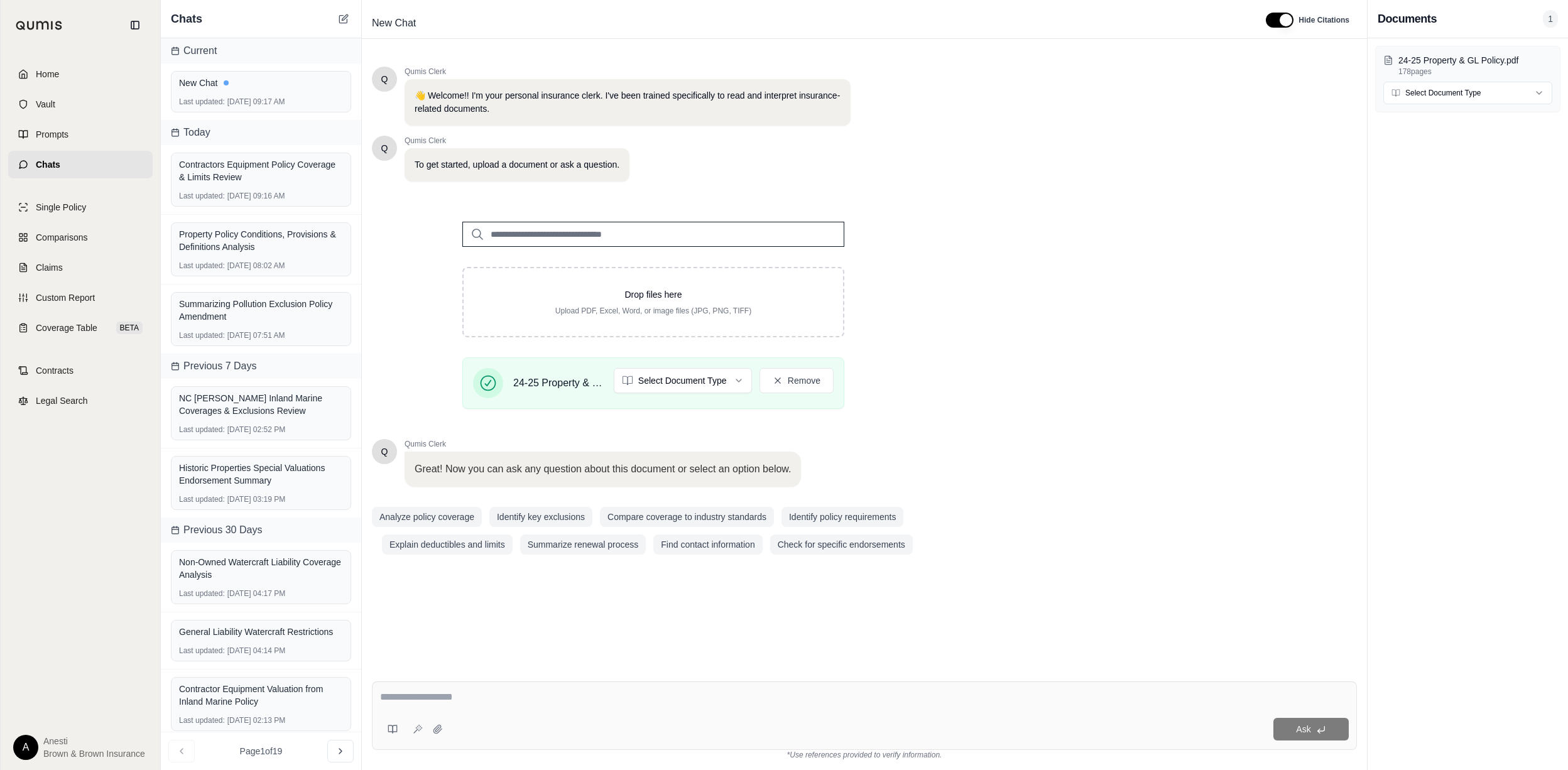
click at [449, 701] on textarea at bounding box center [865, 698] width 969 height 15
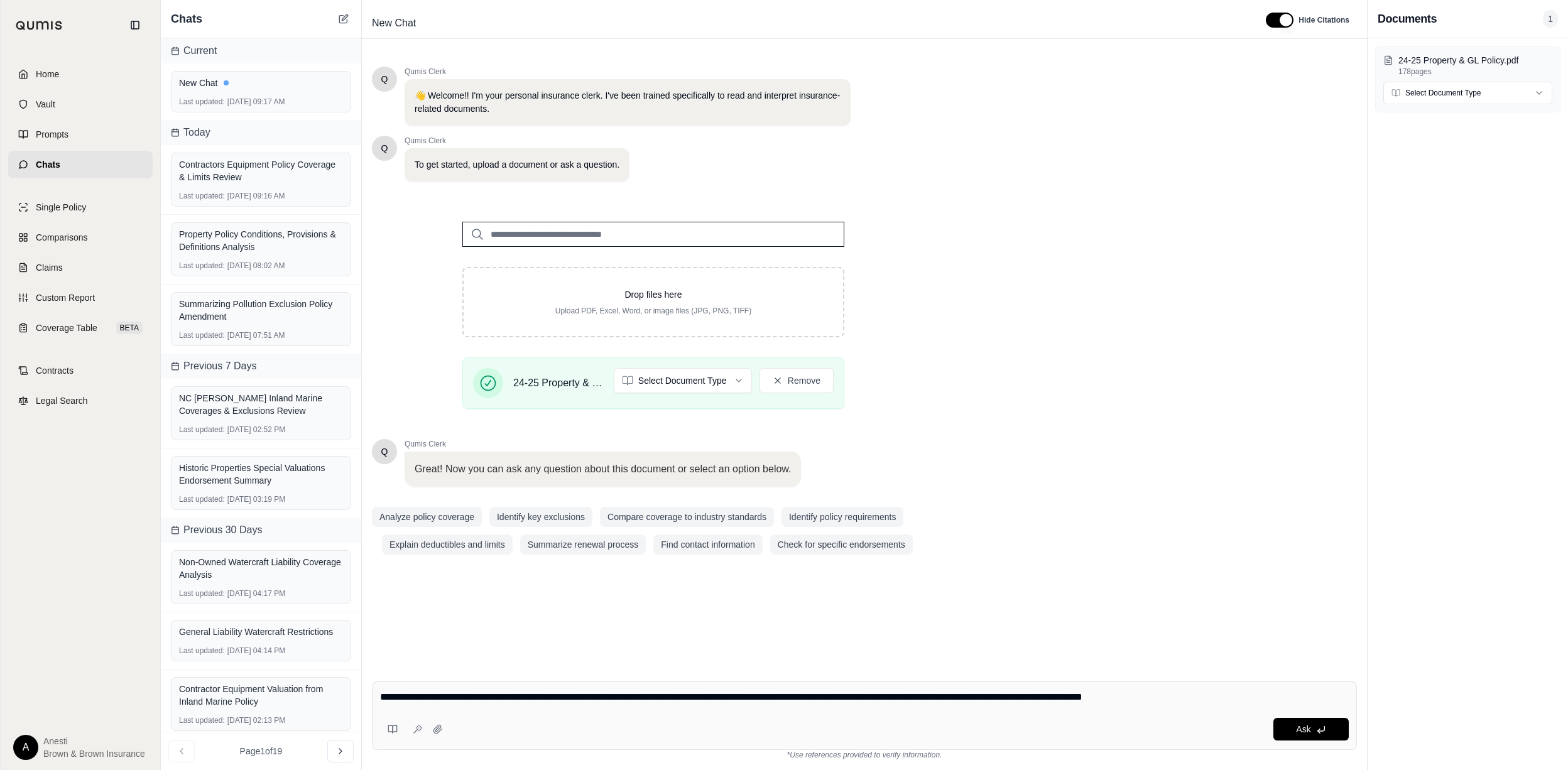
type textarea "**********"
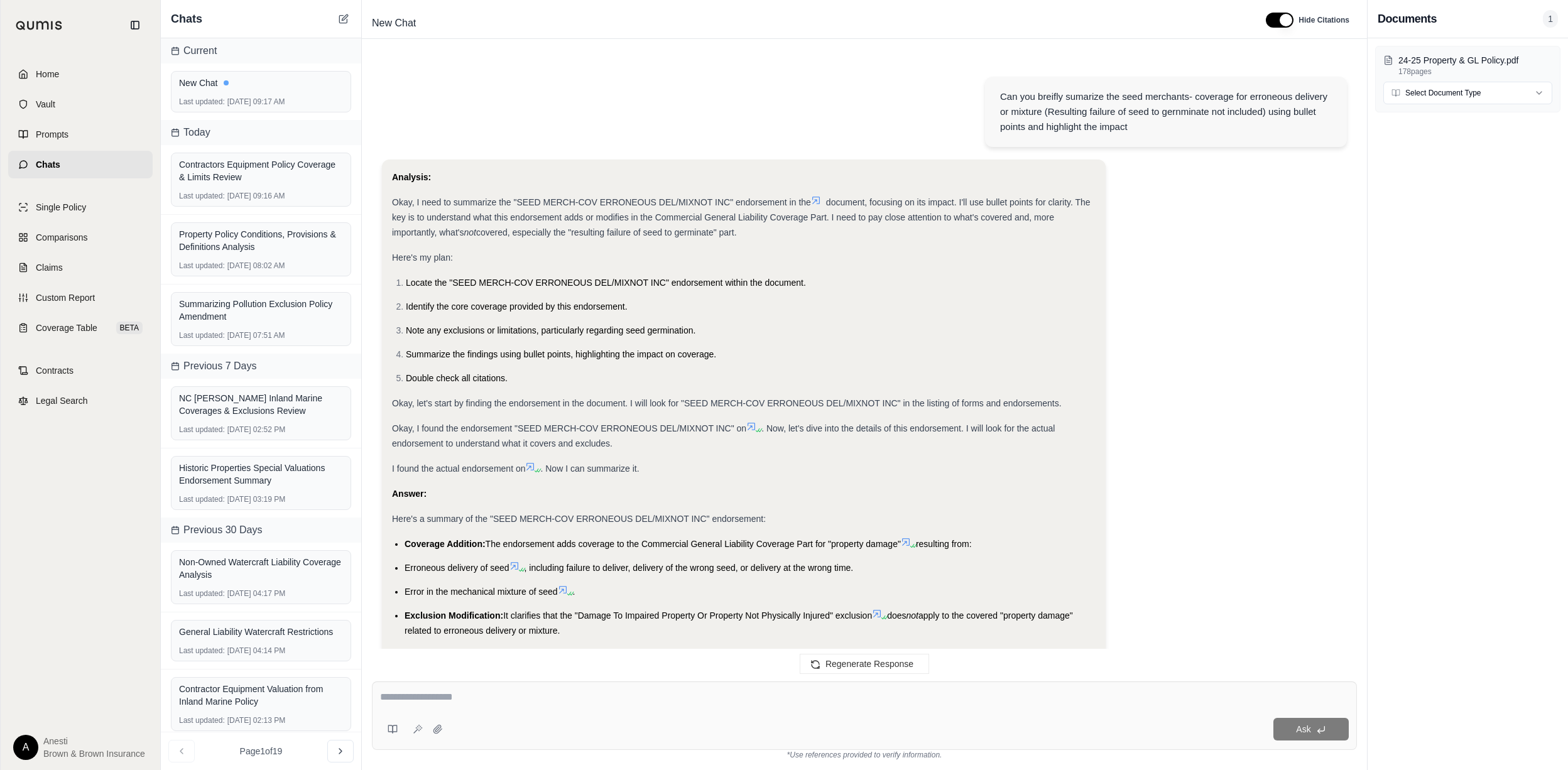
scroll to position [129, 0]
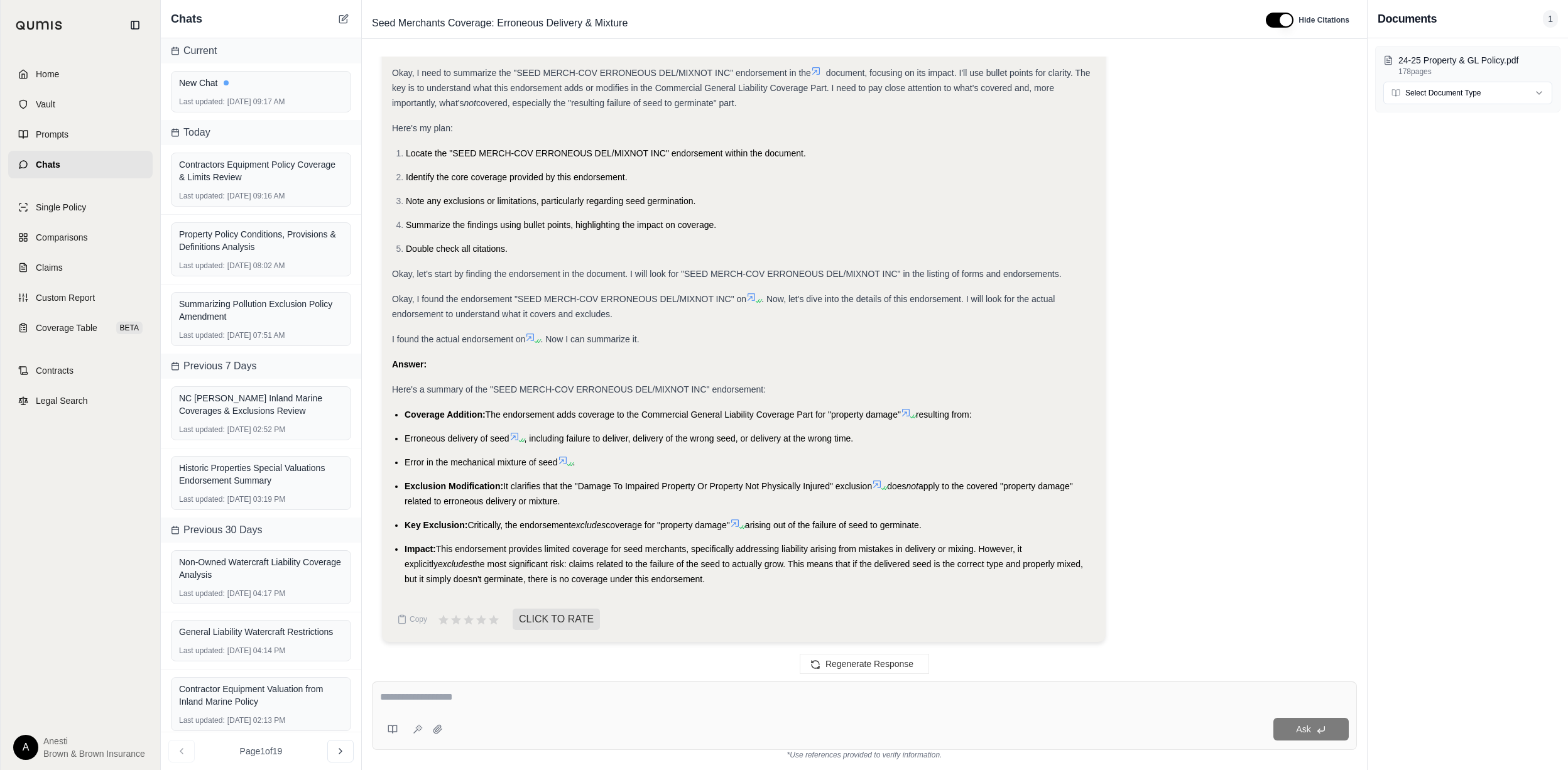
drag, startPoint x: 407, startPoint y: 415, endPoint x: 727, endPoint y: 576, distance: 358.2
click at [727, 576] on ul "Coverage Addition: The endorsement adds coverage to the Commercial General Liab…" at bounding box center [743, 497] width 703 height 179
copy ul "Coverage Addition: The endorsement adds coverage to the Commercial General Liab…"
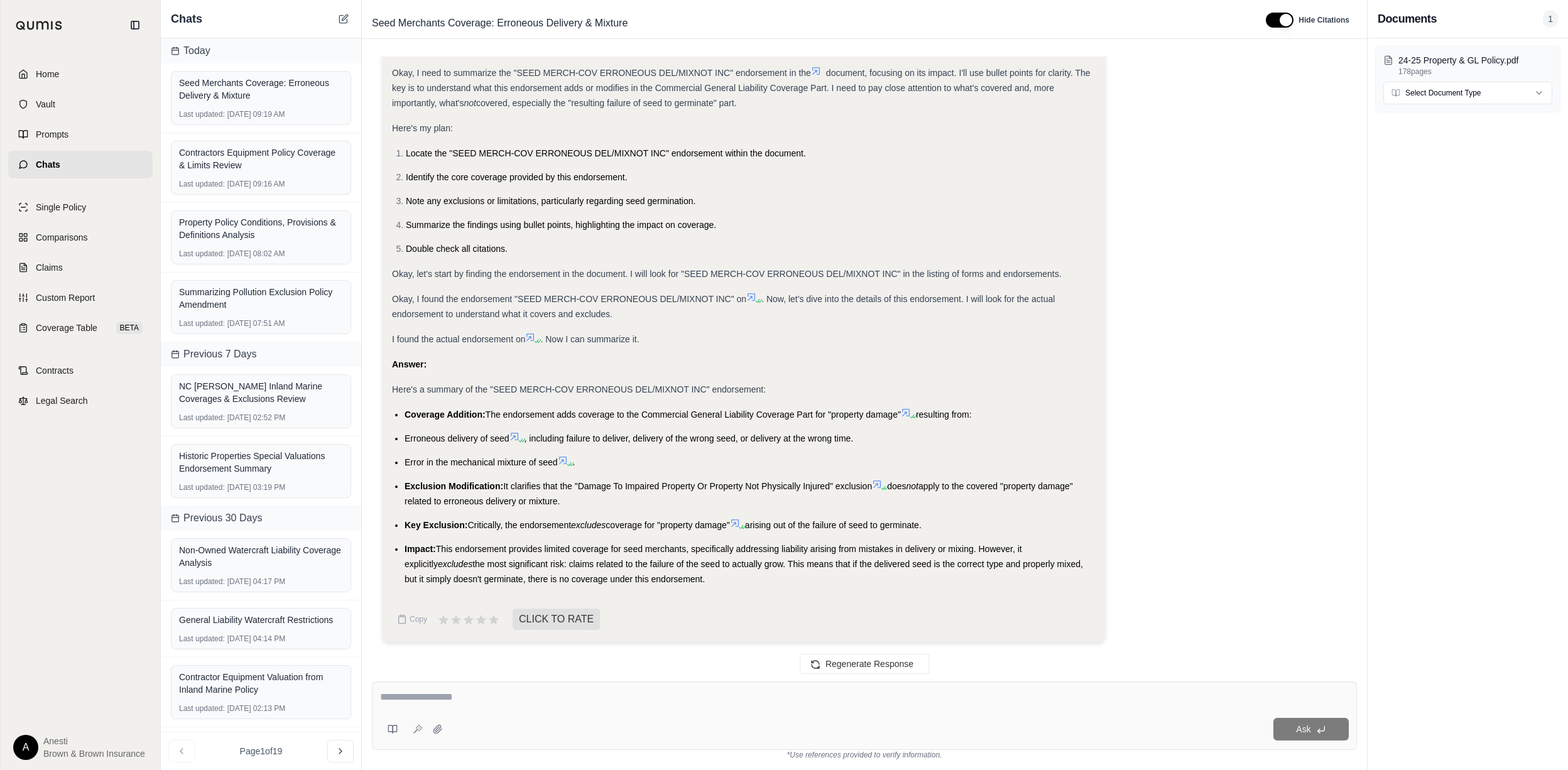
click at [518, 705] on div at bounding box center [865, 700] width 969 height 19
click at [481, 702] on textarea at bounding box center [865, 698] width 969 height 15
type textarea "**********"
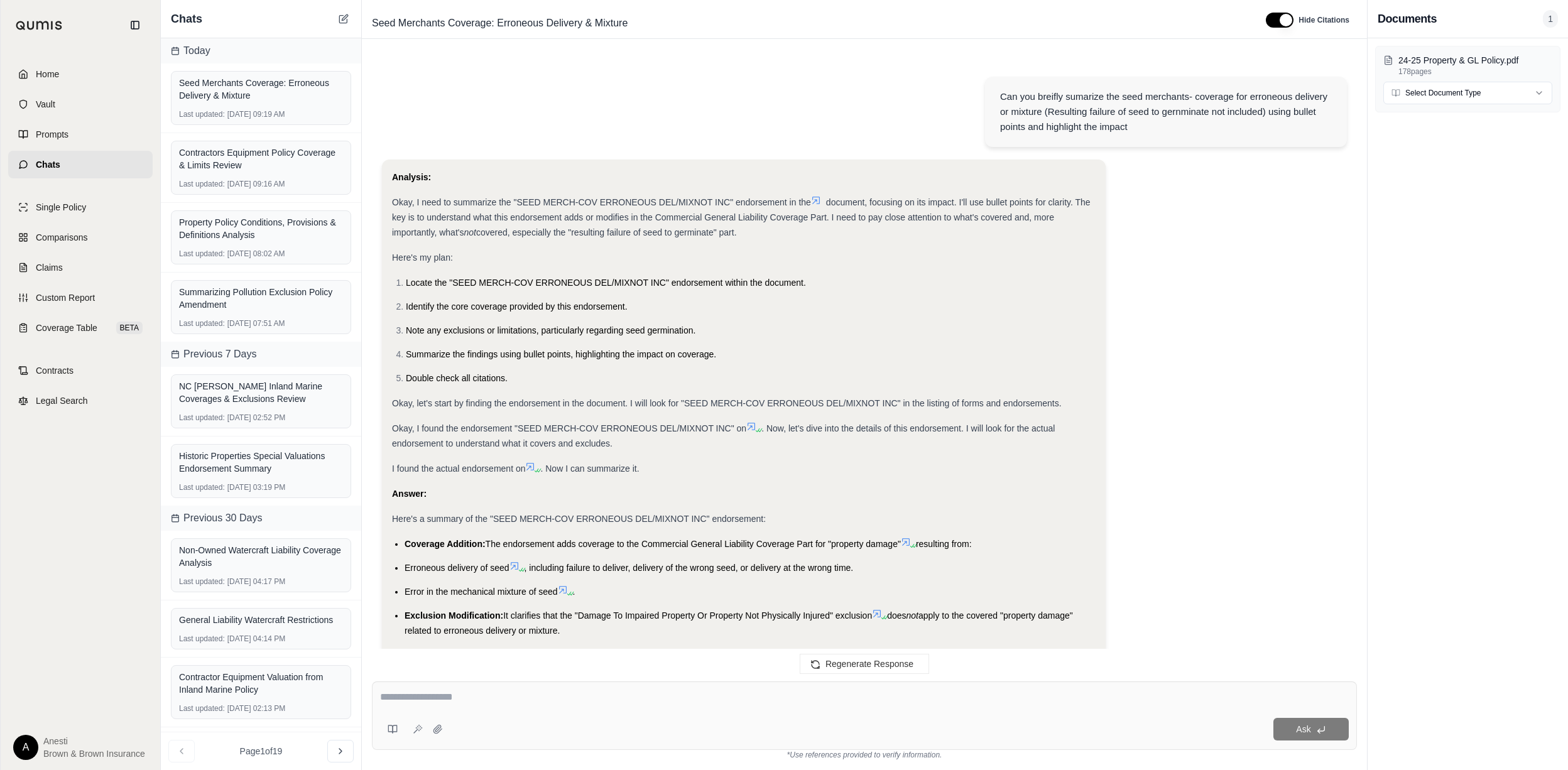
scroll to position [823, 0]
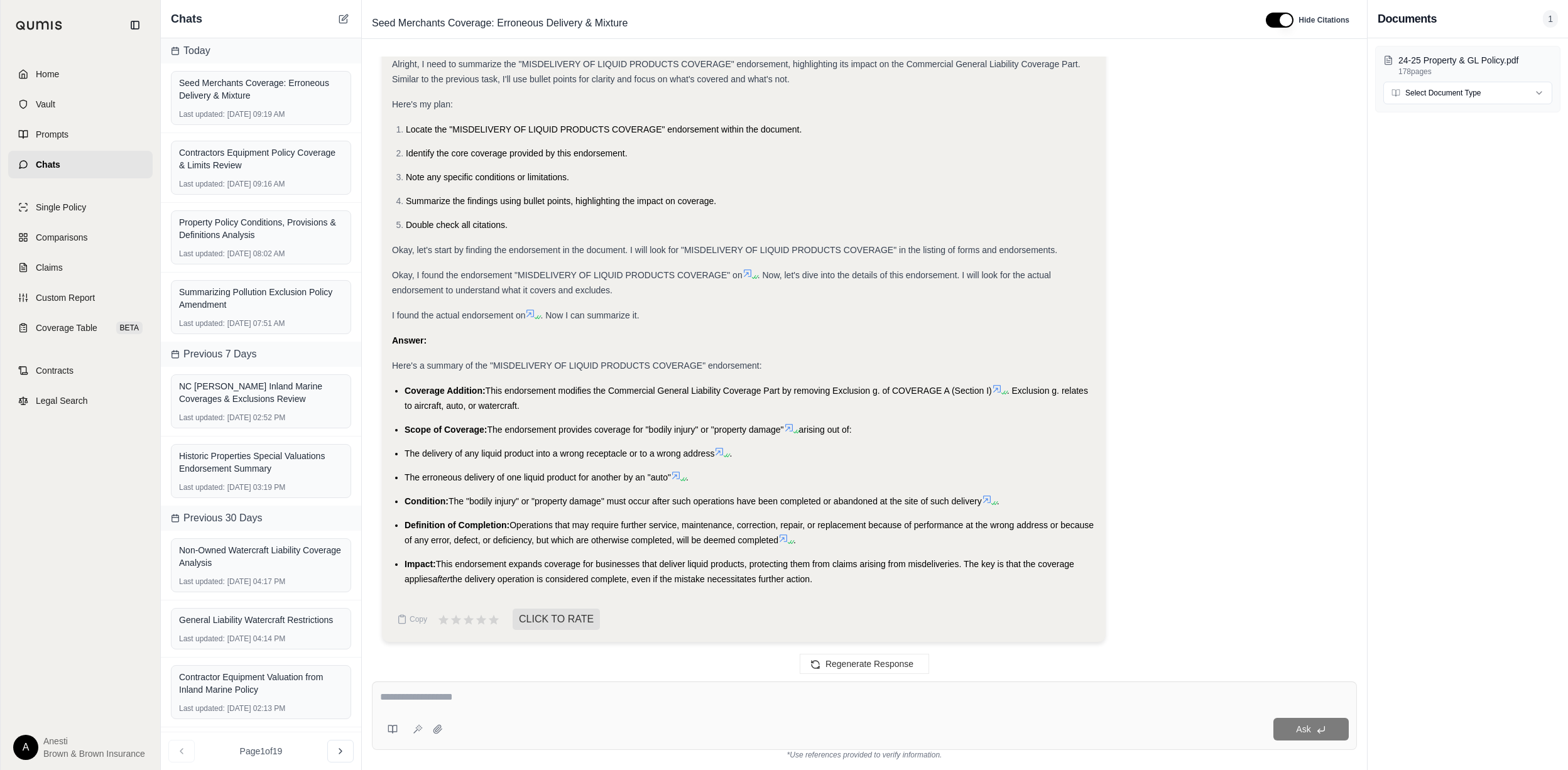
drag, startPoint x: 407, startPoint y: 387, endPoint x: 853, endPoint y: 574, distance: 483.6
click at [853, 574] on ul "Coverage Addition: This endorsement modifies the Commercial General Liability C…" at bounding box center [743, 484] width 703 height 204
copy ul "Coverage Addition: This endorsement modifies the Commercial General Liability C…"
click at [541, 690] on textarea at bounding box center [865, 698] width 969 height 15
type textarea "*"
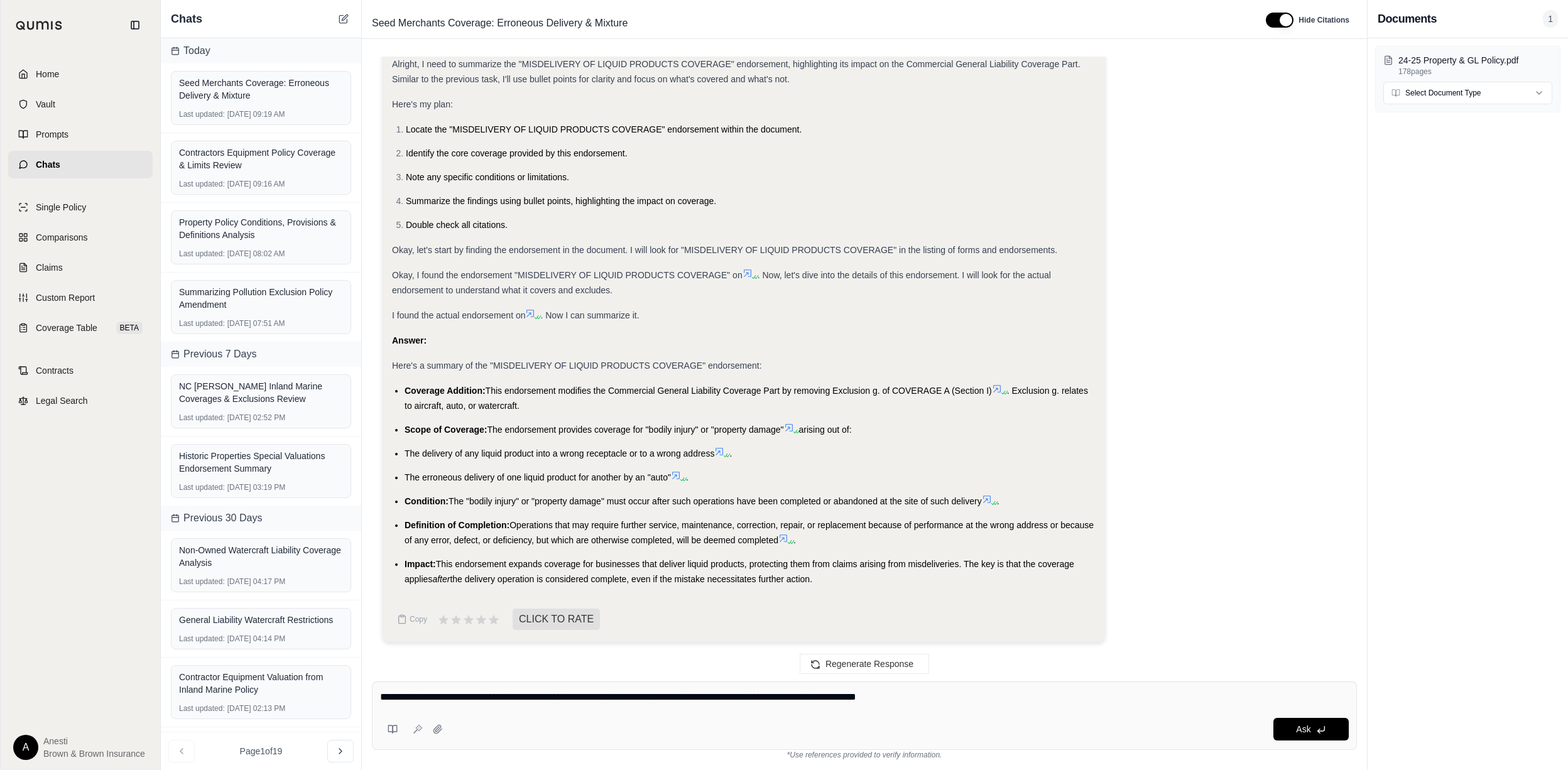
type textarea "**********"
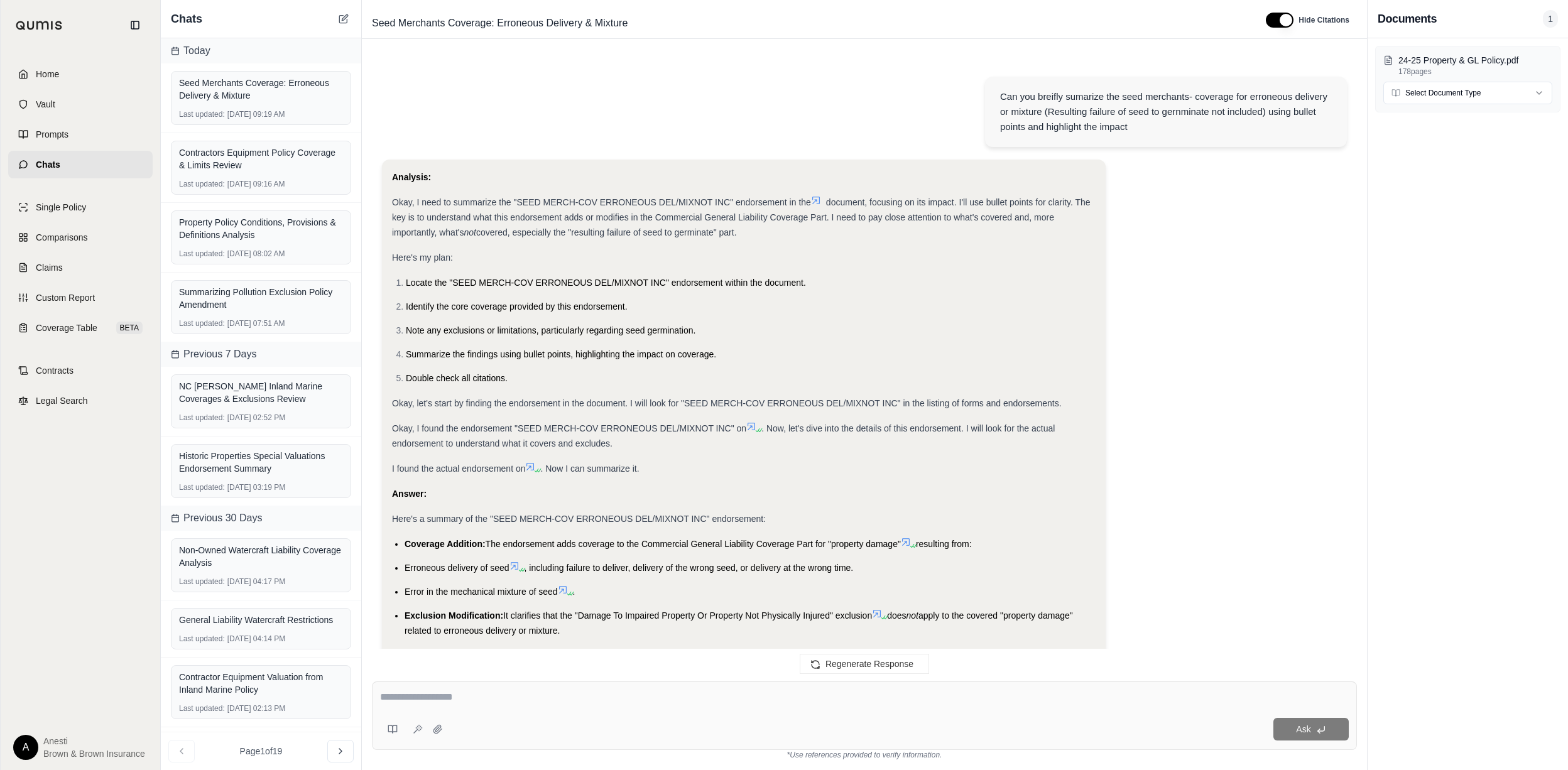
scroll to position [1595, 0]
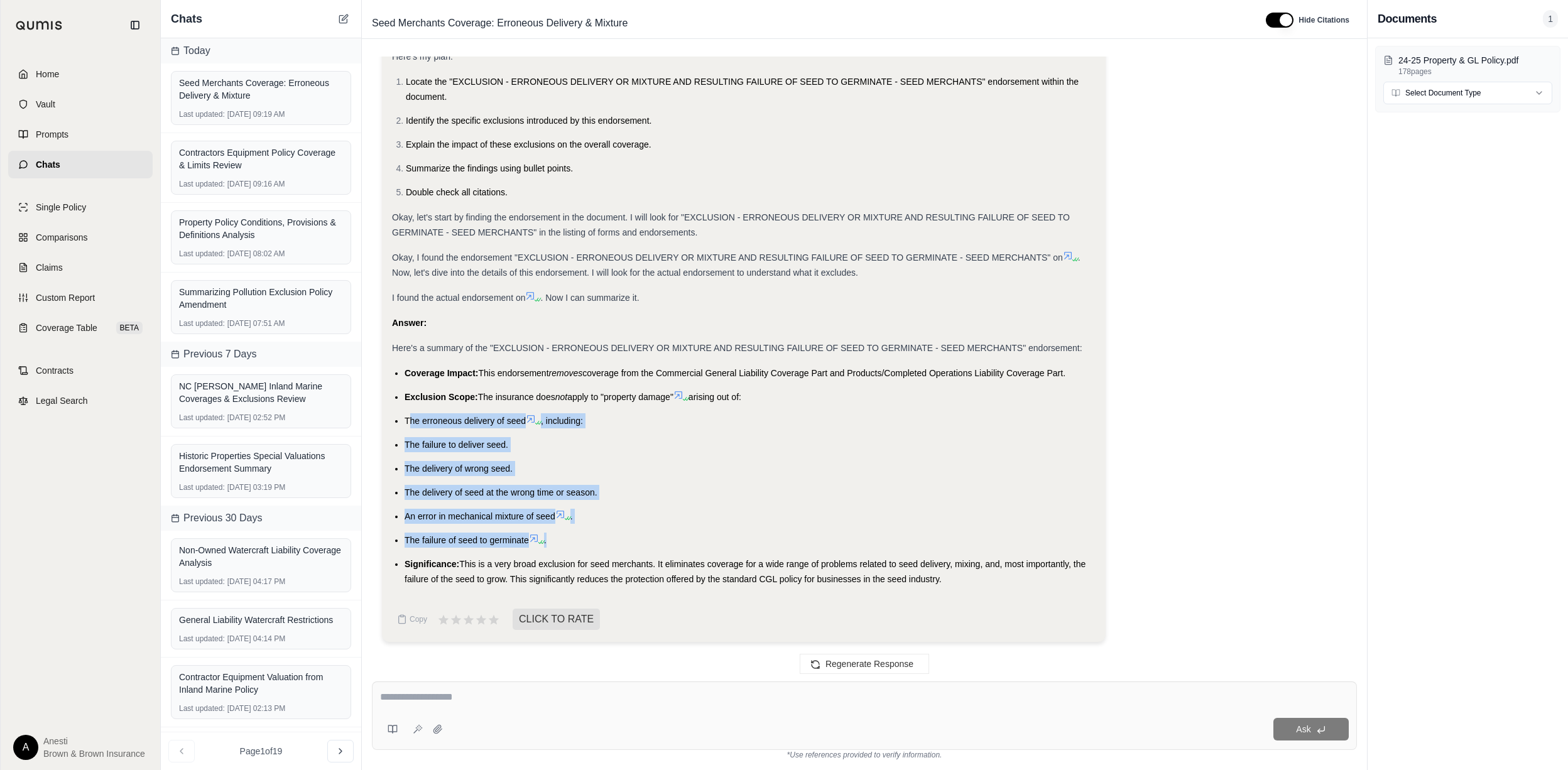
click at [620, 536] on div "Can you breifly sumarize the seed merchants- coverage for erroneous delivery or…" at bounding box center [865, 359] width 985 height 605
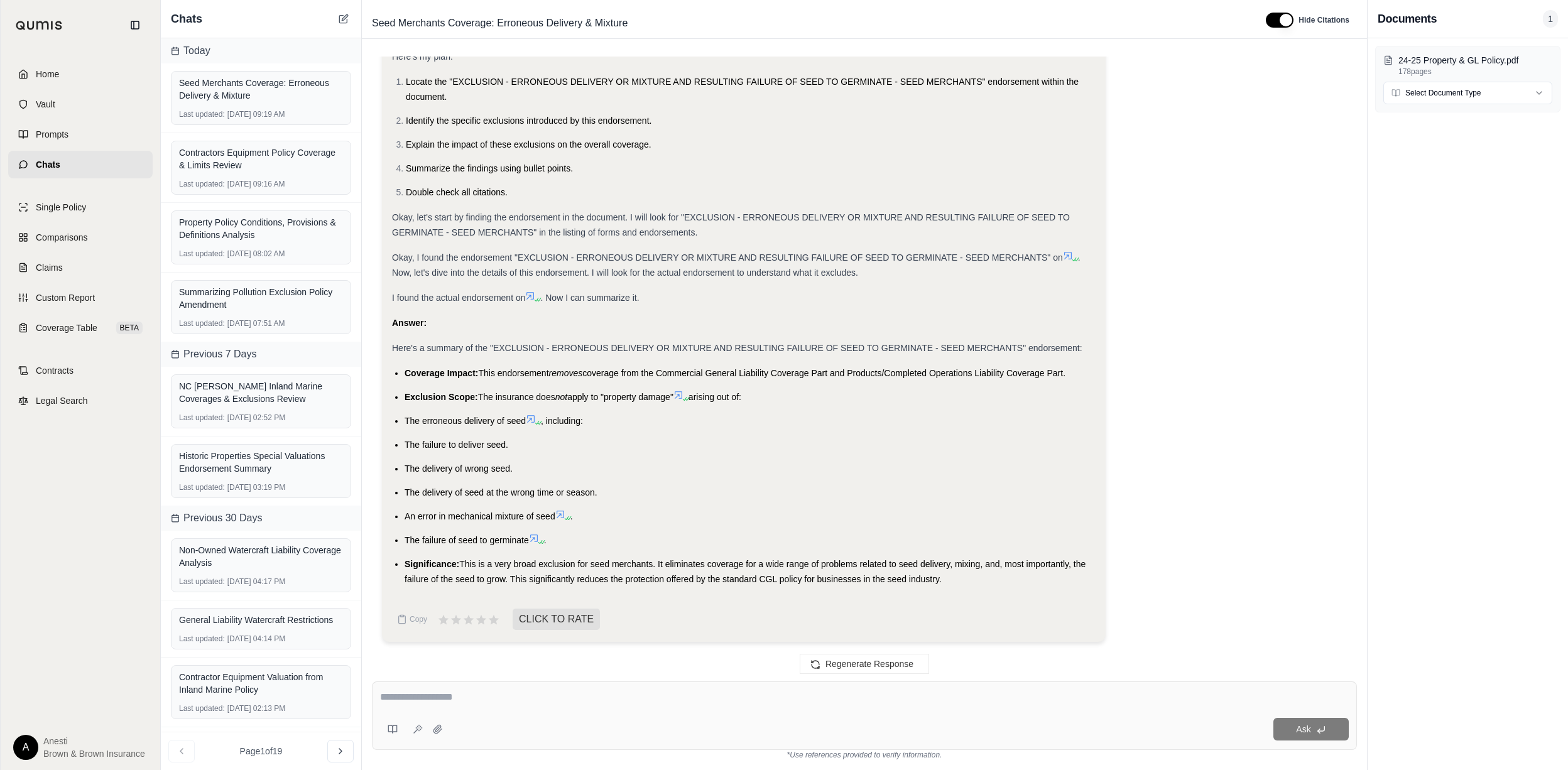
click at [408, 394] on span "Exclusion Scope:" at bounding box center [441, 397] width 73 height 10
drag, startPoint x: 406, startPoint y: 374, endPoint x: 955, endPoint y: 593, distance: 591.1
click at [955, 593] on div "Analysis: Okay, I need to summarize the "EXCLUSION - ERRONEOUS DELIVERY OR MIXT…" at bounding box center [743, 282] width 703 height 628
copy ul "Coverage Impact: This endorsement removes coverage from the Commercial General …"
